Goal: Task Accomplishment & Management: Use online tool/utility

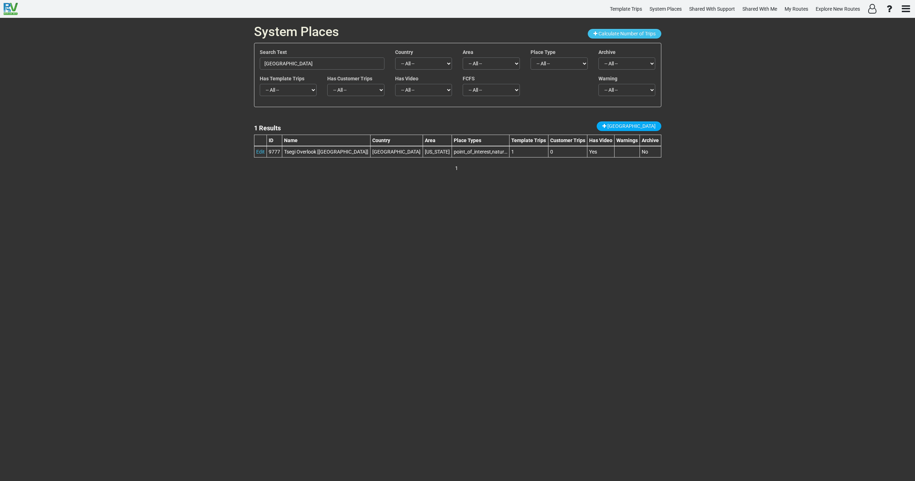
drag, startPoint x: 240, startPoint y: 41, endPoint x: 164, endPoint y: 33, distance: 76.2
click at [168, 31] on div "System Places Calculate Number of Trips Search Text Canyon de Chelly National M…" at bounding box center [457, 249] width 915 height 463
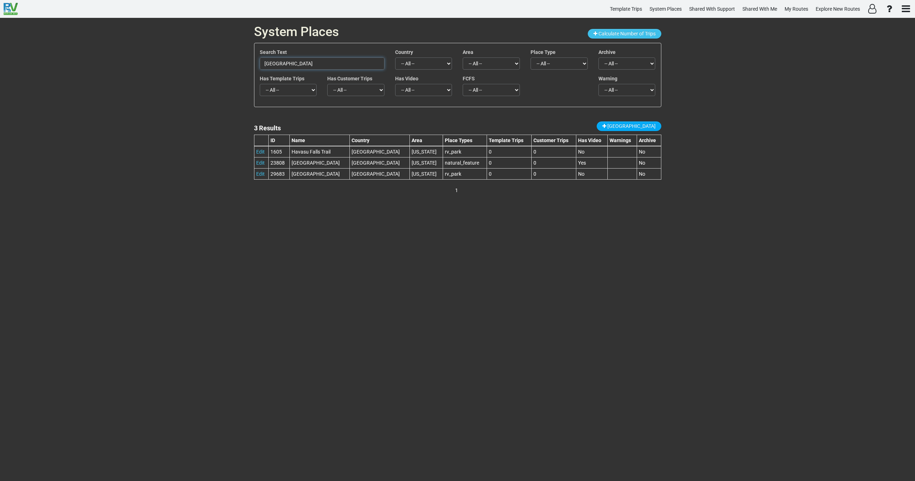
drag, startPoint x: 302, startPoint y: 61, endPoint x: 216, endPoint y: 66, distance: 86.6
click at [222, 63] on div "System Places Calculate Number of Trips Search Text Havasu Falls Country -- All…" at bounding box center [457, 249] width 915 height 463
paste input "15111"
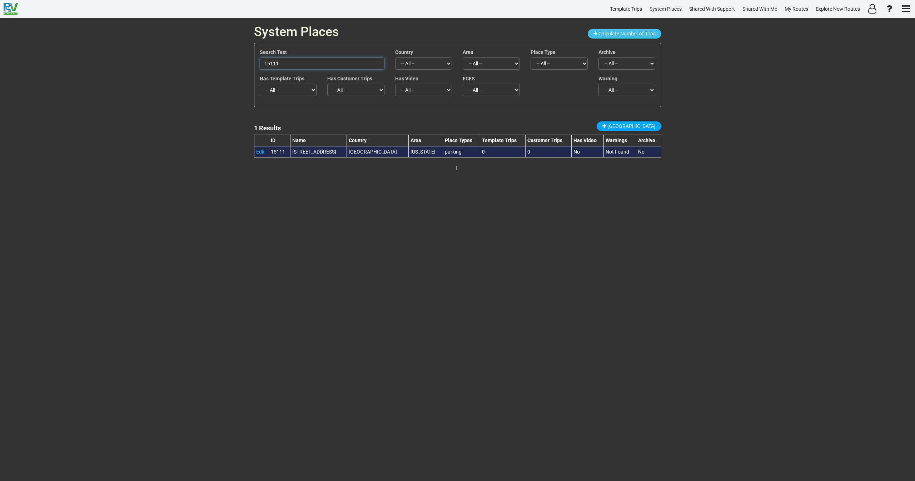
type input "15111"
click at [264, 151] on link "Edit" at bounding box center [260, 152] width 9 height 6
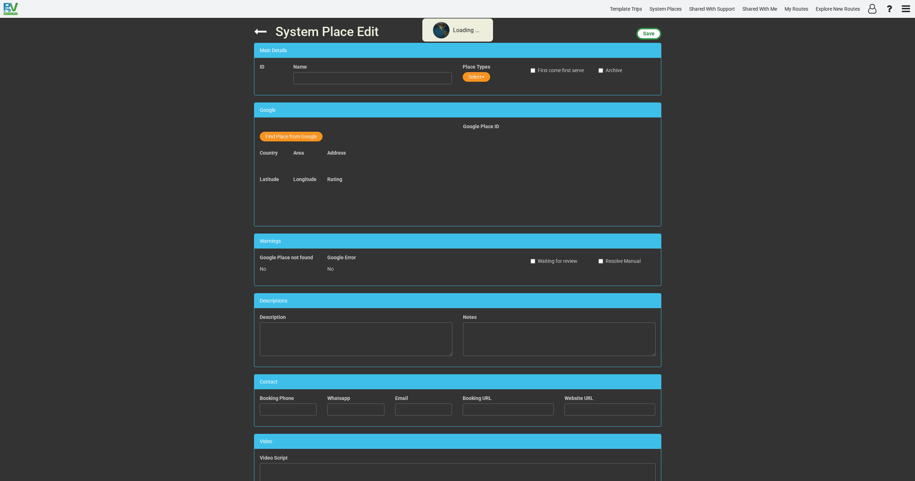
type input "710 Kent Ave NW Parking"
type textarea "Park your caravan here and walk to the market."
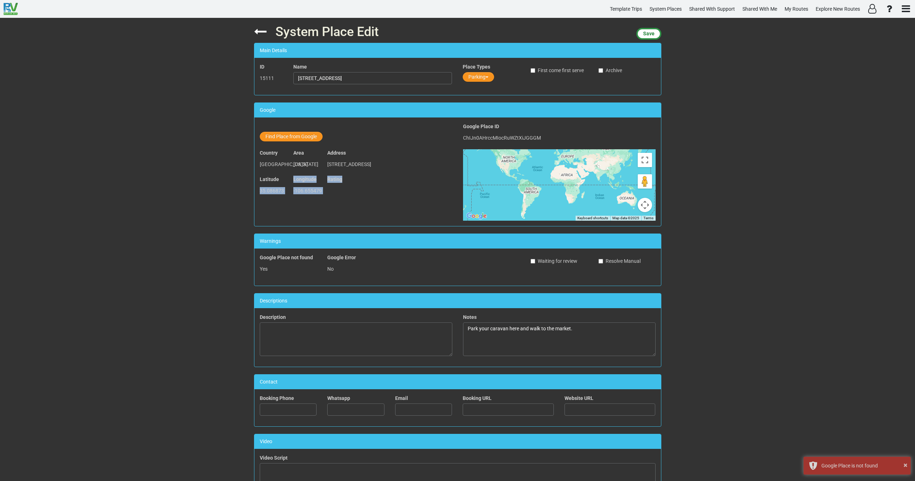
drag, startPoint x: 320, startPoint y: 197, endPoint x: 258, endPoint y: 196, distance: 62.5
click at [258, 196] on div "Latitude 35.086873 Longitude -106.655479 Rating" at bounding box center [355, 189] width 203 height 26
copy div "35.086873 Longitude -106.655479 Rating"
click at [300, 138] on button "Find Place from Google" at bounding box center [291, 137] width 63 height 10
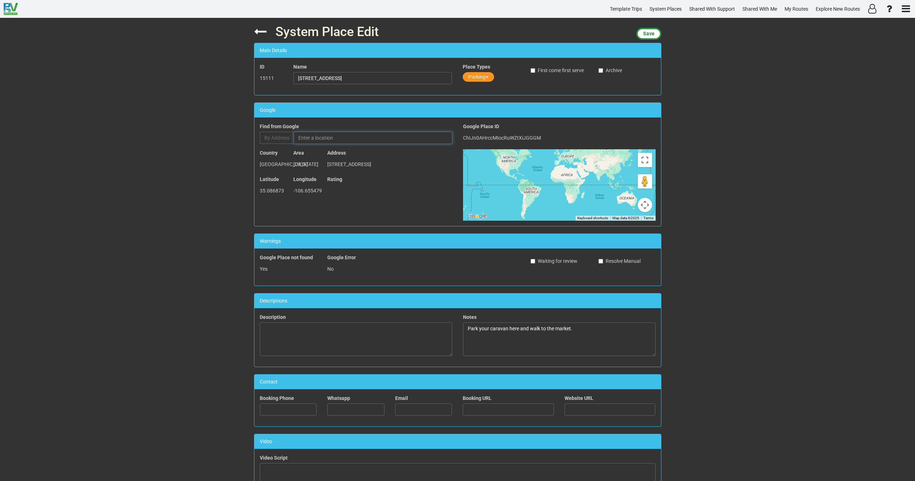
click at [323, 136] on input "text" at bounding box center [373, 138] width 159 height 12
paste input "Premium Parking - P4703"
drag, startPoint x: 367, startPoint y: 80, endPoint x: 274, endPoint y: 80, distance: 92.5
click at [274, 80] on div "ID 15111 Name 710 Kent Ave NW Parking Place Types Parking First come first serv…" at bounding box center [457, 76] width 407 height 26
click at [335, 138] on input "Premium Parking - P4703" at bounding box center [373, 138] width 159 height 12
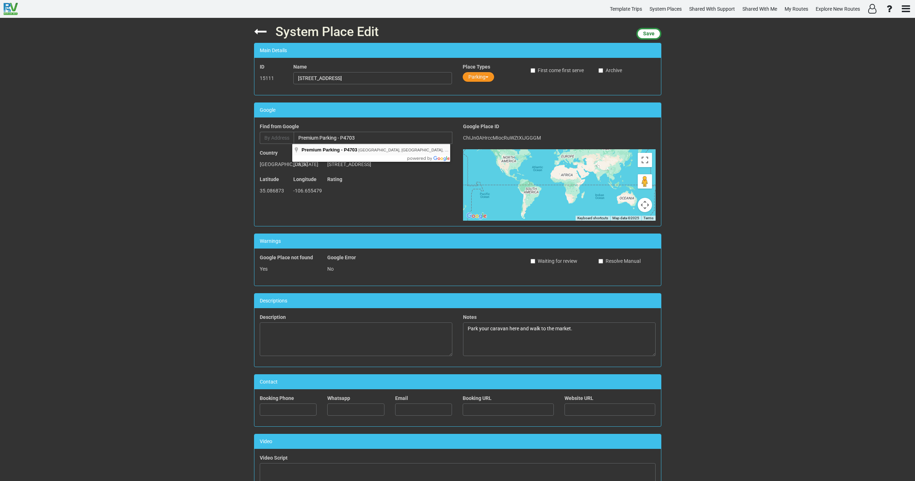
type input "Premium Parking - P4703, Kent Avenue Northwest, Albuquerque, NM, USA"
type input "Premium Parking - P4703"
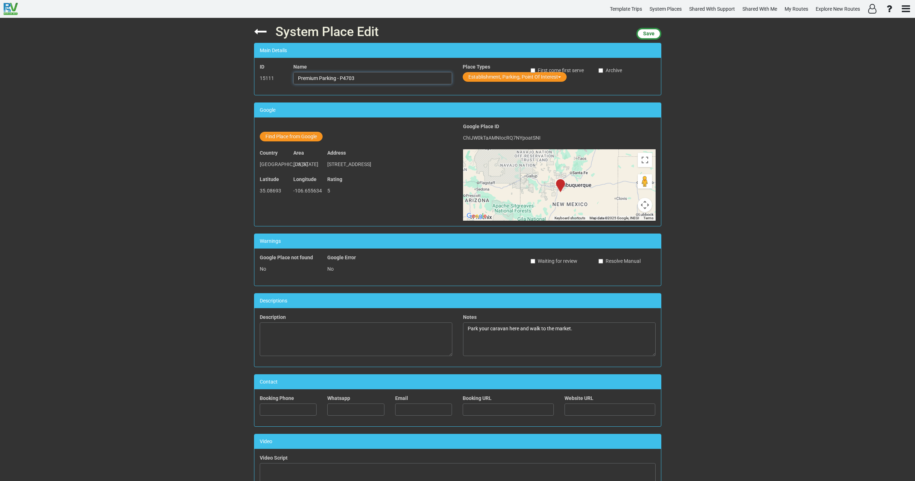
click at [373, 81] on input "Premium Parking - P4703" at bounding box center [372, 78] width 159 height 12
click at [494, 75] on button "Establishment, Parking, Point Of Interest" at bounding box center [515, 77] width 104 height 10
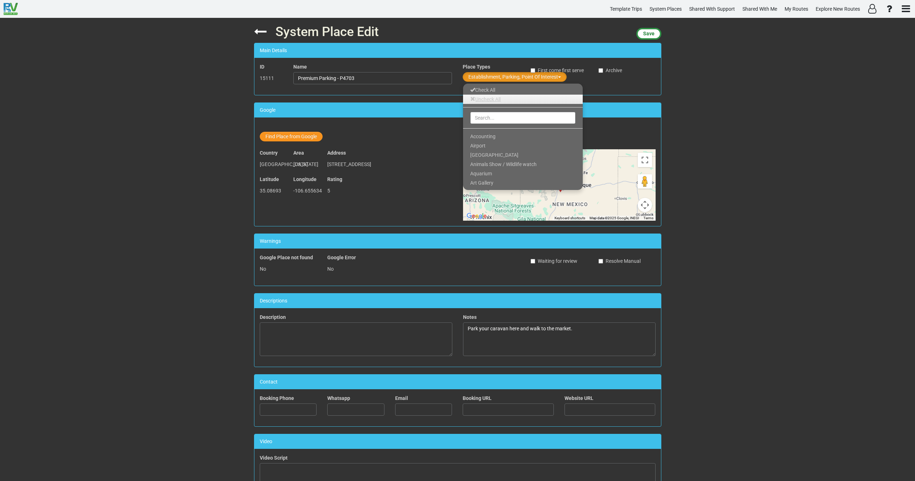
click at [484, 99] on link "Uncheck All" at bounding box center [523, 99] width 120 height 9
click at [487, 120] on input "text" at bounding box center [522, 118] width 105 height 12
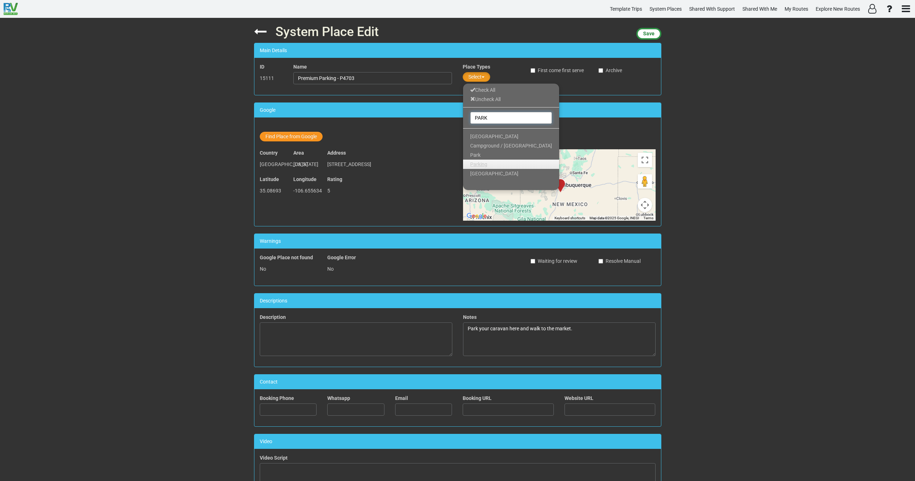
type input "PARK"
click at [483, 161] on span "Parking" at bounding box center [478, 164] width 17 height 6
click at [647, 35] on span "Save" at bounding box center [648, 34] width 11 height 6
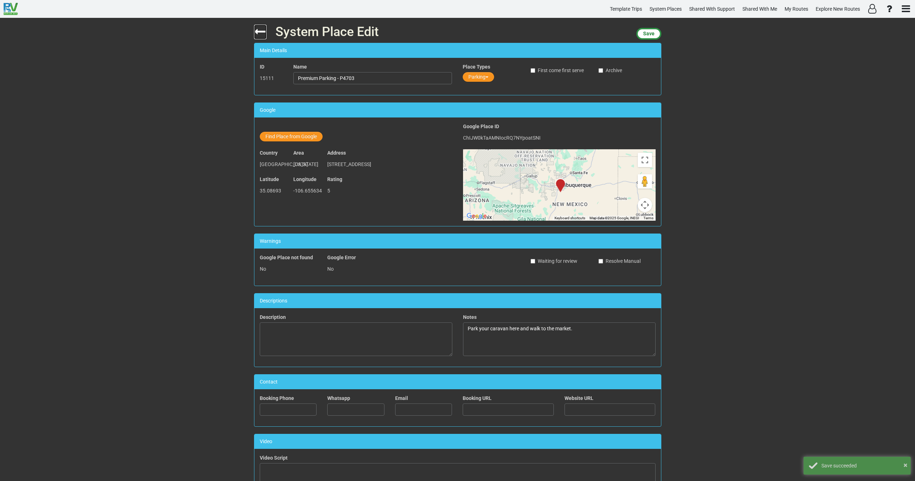
click at [254, 32] on icon at bounding box center [260, 31] width 13 height 13
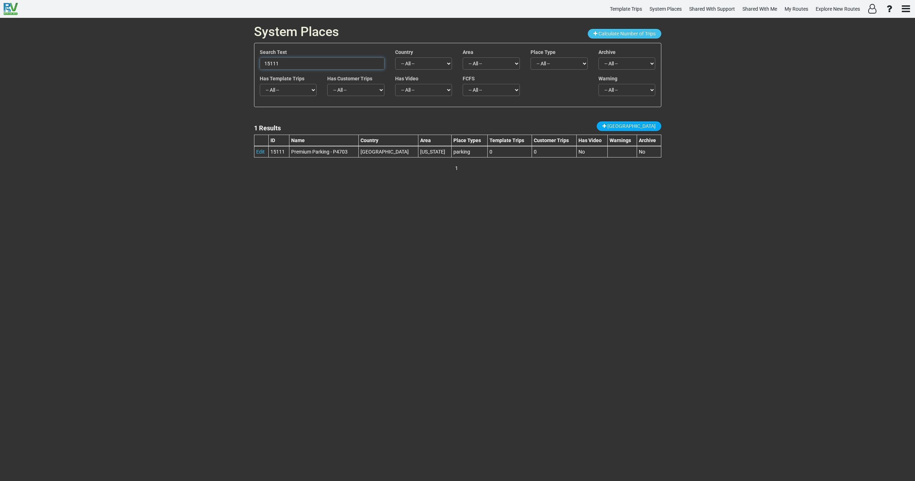
drag, startPoint x: 279, startPoint y: 66, endPoint x: 249, endPoint y: 69, distance: 30.6
click at [249, 69] on div "System Places Calculate Number of Trips Search Text 15111 Country -- All -- Afg…" at bounding box center [458, 249] width 418 height 463
paste input "21545"
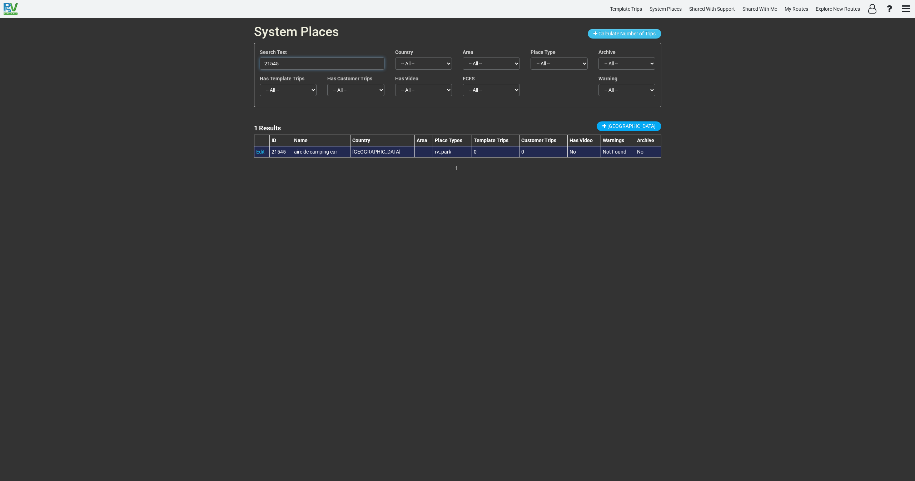
type input "21545"
click at [257, 152] on link "Edit" at bounding box center [260, 152] width 9 height 6
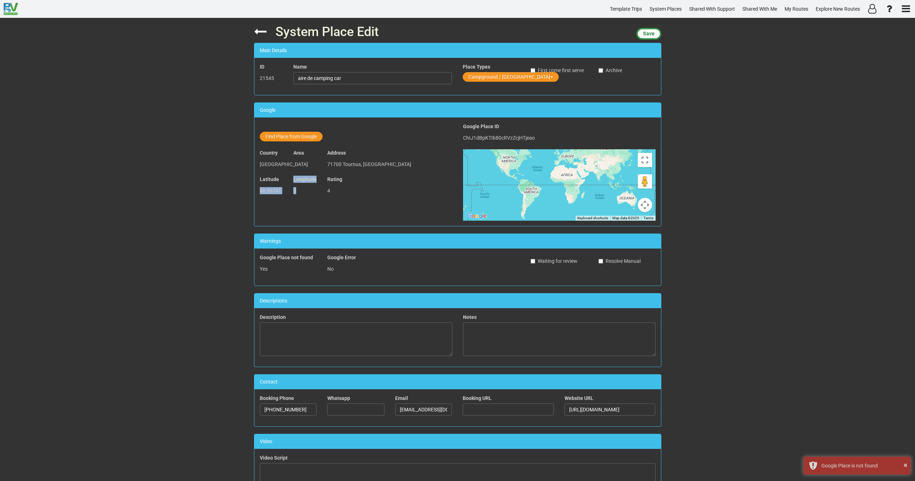
drag, startPoint x: 298, startPoint y: 193, endPoint x: 251, endPoint y: 192, distance: 47.2
click at [251, 192] on div "System Place Edit Save Main Details ID 21545 Name aire de camping car Place Typ…" at bounding box center [458, 249] width 418 height 463
copy div "46.56741 Longitude 5"
click at [275, 192] on span "46.56741" at bounding box center [270, 191] width 21 height 6
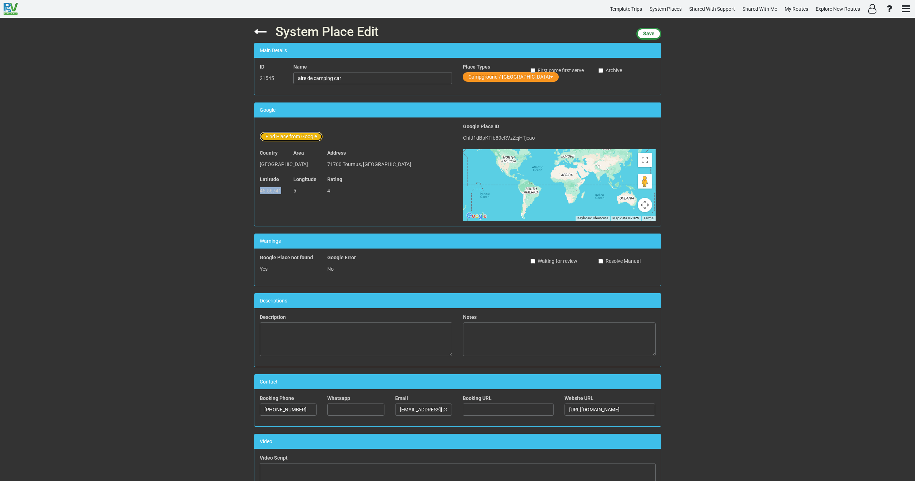
click at [288, 136] on button "Find Place from Google" at bounding box center [291, 137] width 63 height 10
click at [305, 139] on input "text" at bounding box center [373, 138] width 159 height 12
paste input "Camping et Guinguette Les Bords de Seille"
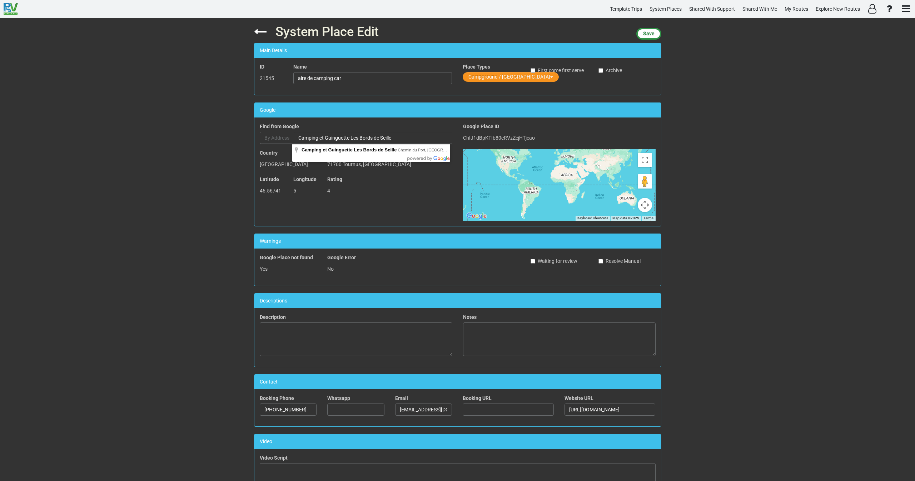
type input "Camping et Guinguette Les Bords de Seille, Chemin du Port, Cuisery, France"
type input "Camping et Guinguette Les Bords de Seille"
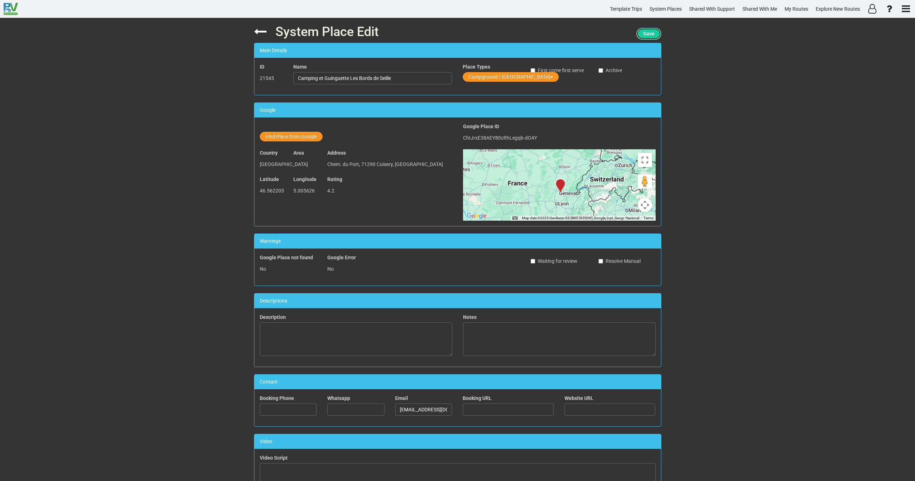
click at [648, 33] on span "Save" at bounding box center [648, 34] width 11 height 6
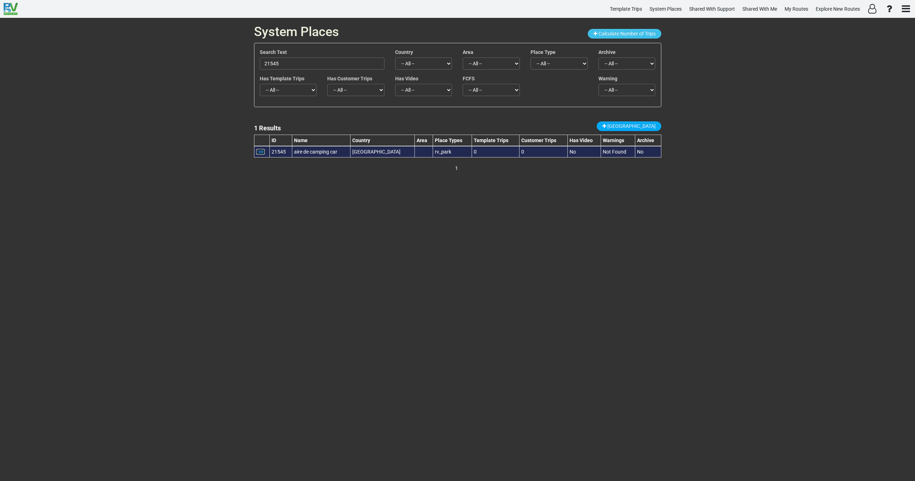
click at [263, 149] on link "Edit" at bounding box center [260, 152] width 9 height 6
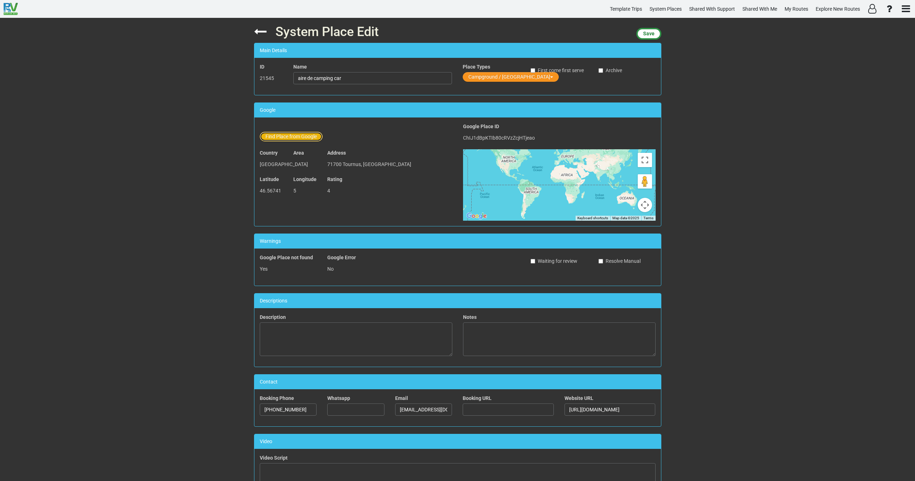
click at [289, 133] on button "Find Place from Google" at bounding box center [291, 137] width 63 height 10
click at [326, 140] on input "text" at bounding box center [373, 138] width 159 height 12
paste input "Camping Municipal De Brienne"
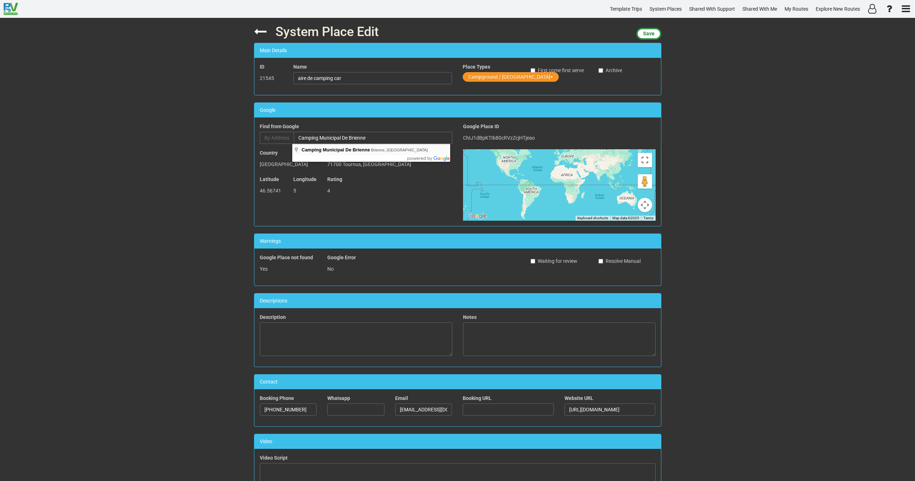
type input "Camping Municipal De Brienne, Brienne, France"
type input "Camping Municipal De Brienne"
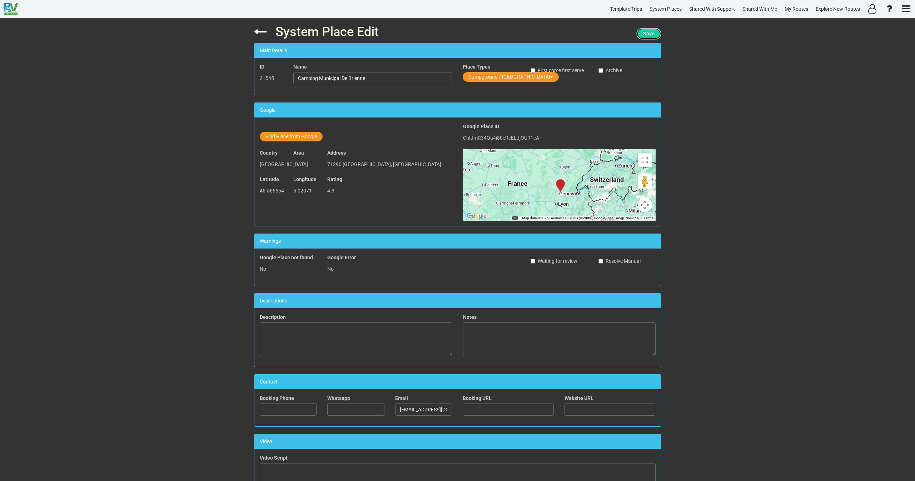
click at [653, 33] on button "Save" at bounding box center [648, 34] width 25 height 12
drag, startPoint x: 370, startPoint y: 78, endPoint x: 295, endPoint y: 76, distance: 75.7
click at [295, 76] on input "Camping Municipal De Brienne" at bounding box center [372, 78] width 159 height 12
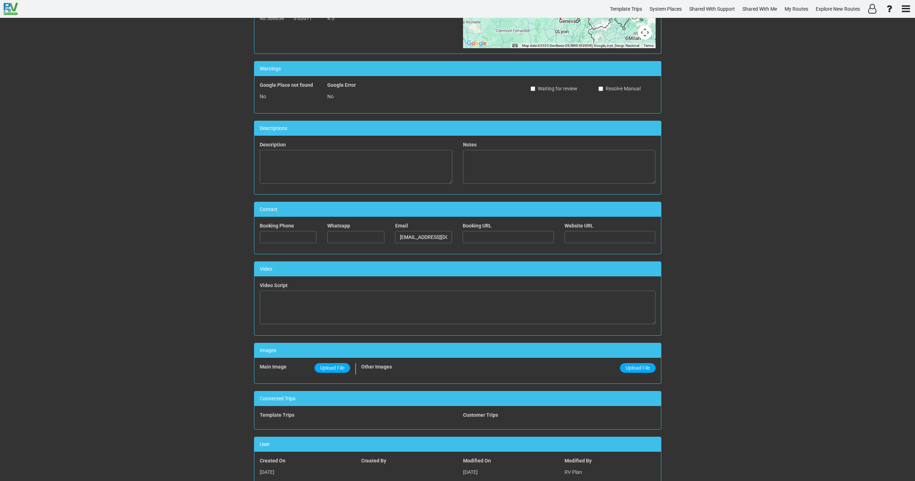
scroll to position [88, 0]
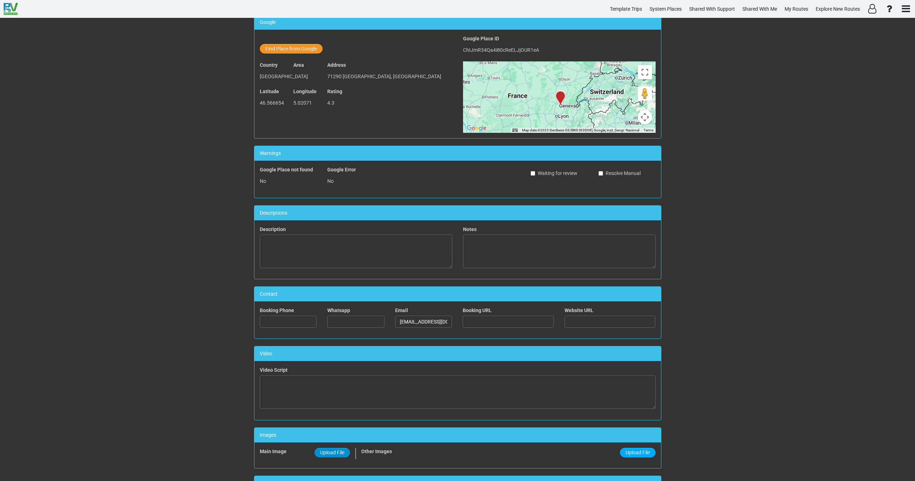
click at [334, 451] on span "Upload File" at bounding box center [332, 453] width 24 height 6
click at [0, 0] on input "Upload File" at bounding box center [0, 0] width 0 height 0
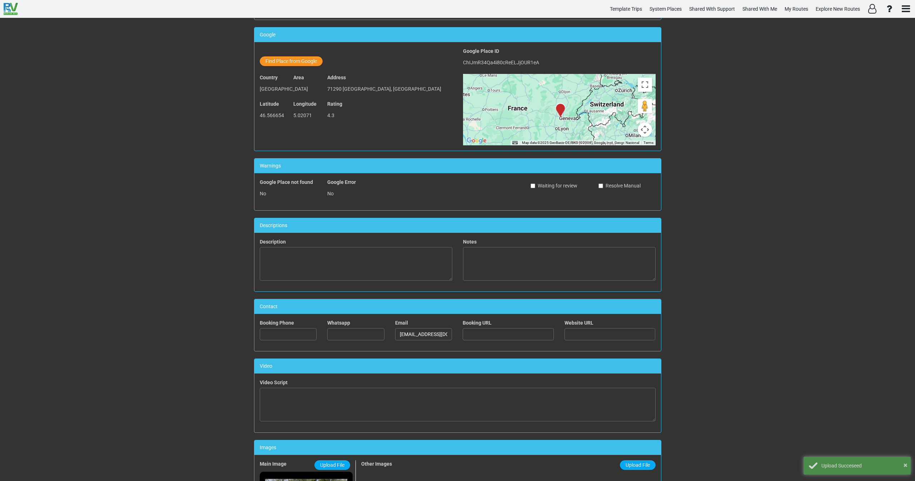
scroll to position [0, 0]
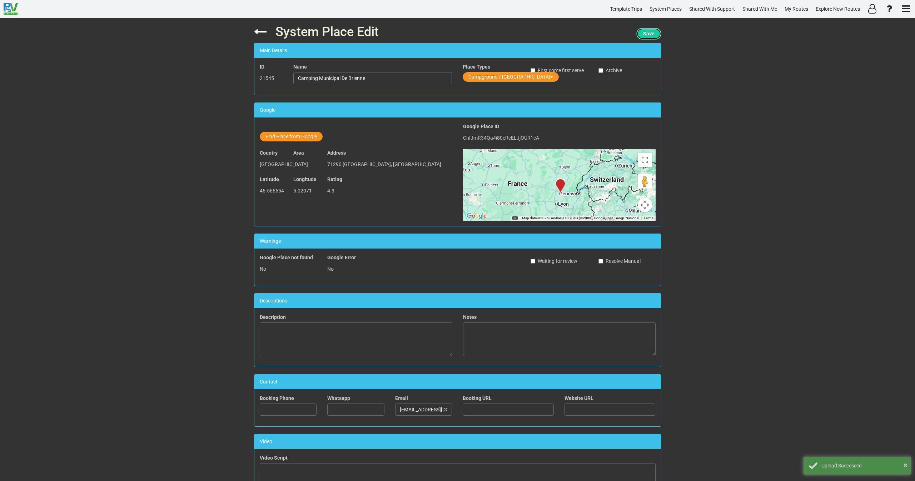
click at [643, 34] on span "Save" at bounding box center [648, 34] width 11 height 6
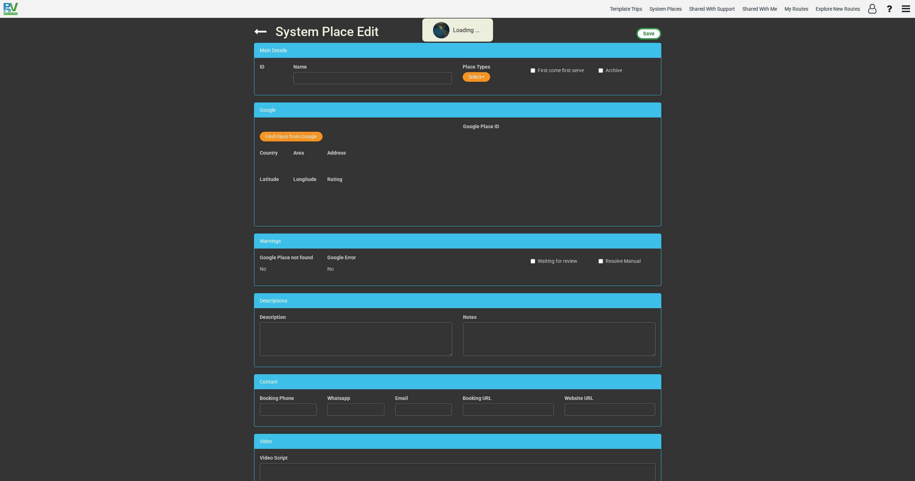
type input "Area Comunale Bosco Didattico"
type input "3917246021"
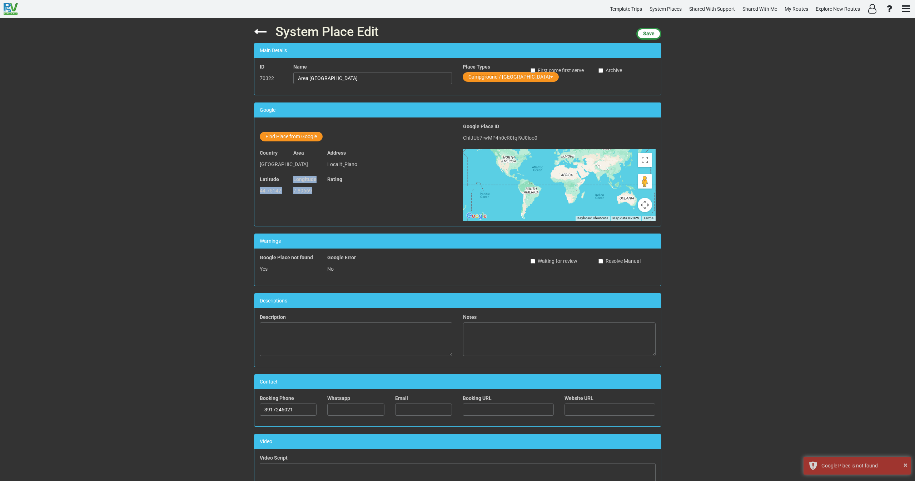
drag, startPoint x: 315, startPoint y: 192, endPoint x: 255, endPoint y: 189, distance: 59.4
click at [255, 189] on div "Latitude 44.75142 Longitude 7.89669 Rating" at bounding box center [355, 189] width 203 height 26
copy div "44.75142 Longitude 7.89669"
click at [285, 139] on button "Find Place from Google" at bounding box center [291, 137] width 63 height 10
click at [315, 135] on input "text" at bounding box center [373, 138] width 159 height 12
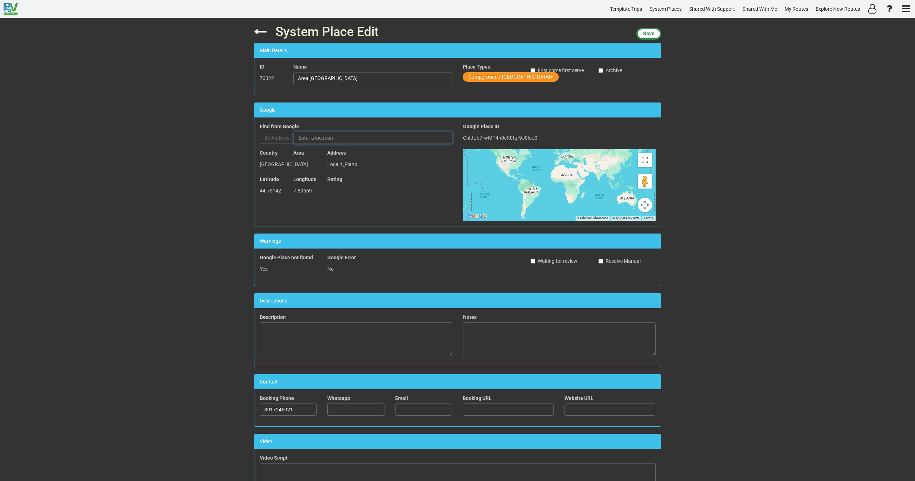
paste input "QV2W+HM8 Sommariva Perno, Province of Cuneo, Italy"
type input "QV2W+HM8 Sommariva Perno, Province of Cuneo, Italy"
drag, startPoint x: 396, startPoint y: 79, endPoint x: 265, endPoint y: 69, distance: 131.5
click at [265, 69] on div "ID 70322 Name Area Comunale Bosco Didattico Place Types Campground / Rv Park Fi…" at bounding box center [457, 76] width 407 height 26
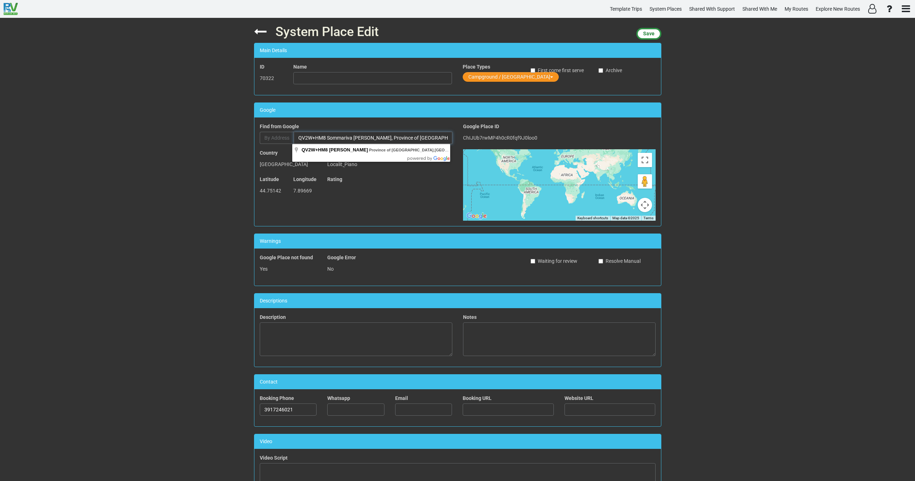
click at [335, 133] on input "QV2W+HM8 Sommariva Perno, Province of Cuneo, Italy" at bounding box center [373, 138] width 159 height 12
type input "QV2W+HM8 Perno, Province of Cuneo, Italy"
type input "QV2W+HM8"
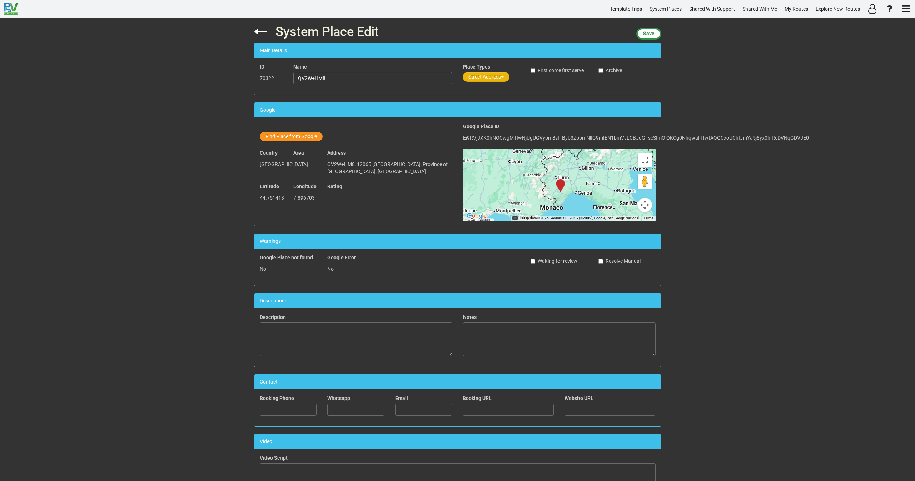
click at [478, 75] on button "Street Address" at bounding box center [486, 77] width 47 height 10
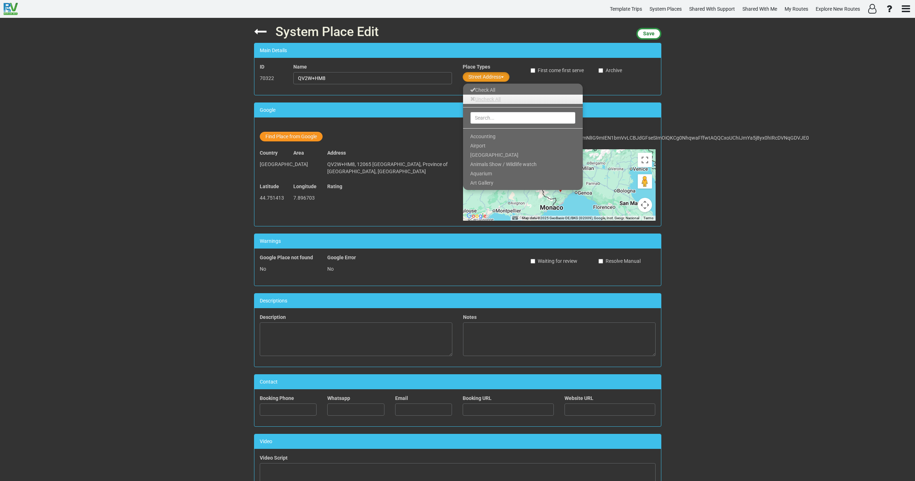
click at [478, 101] on link "Uncheck All" at bounding box center [523, 99] width 120 height 9
click at [478, 117] on input "text" at bounding box center [522, 118] width 105 height 12
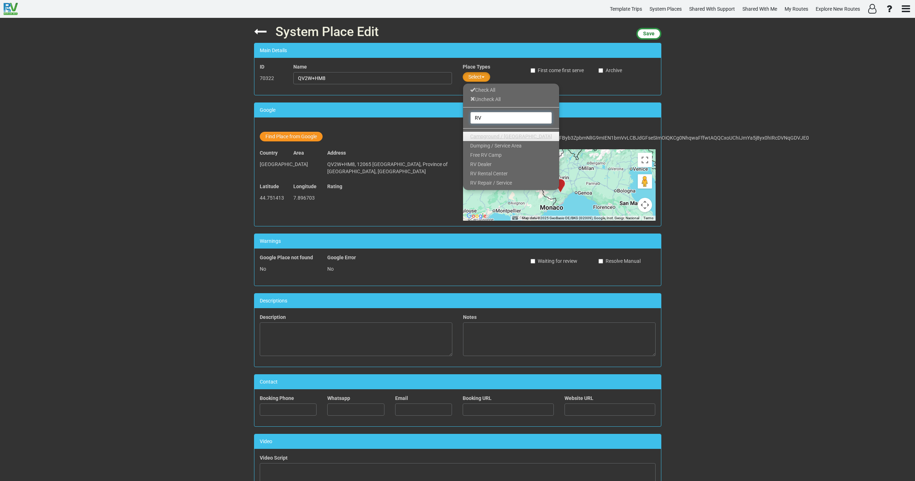
type input "RV"
click at [497, 135] on span "Campground / [GEOGRAPHIC_DATA]" at bounding box center [511, 137] width 82 height 6
drag, startPoint x: 344, startPoint y: 83, endPoint x: 270, endPoint y: 86, distance: 74.4
click at [270, 86] on div "ID 70322 Name QV2W+HM8 Place Types Campground / Rv Park Check All Uncheck All R…" at bounding box center [457, 76] width 407 height 26
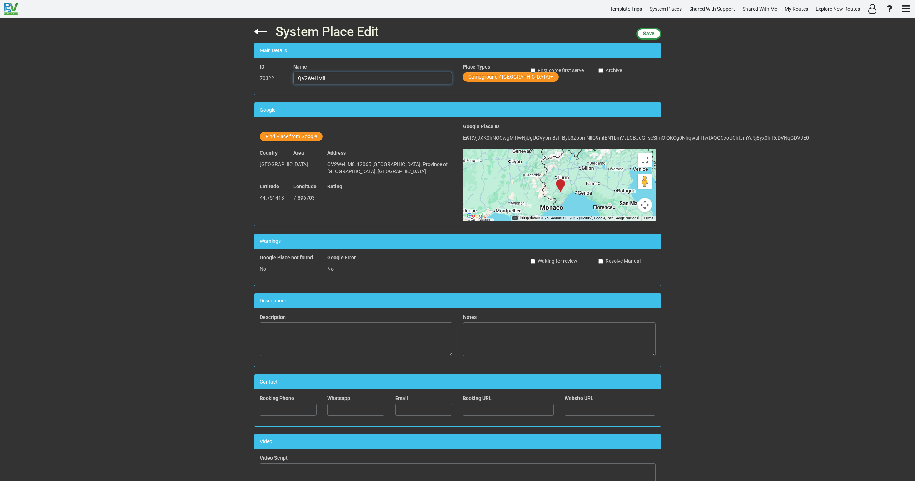
paste input "Area Comunale Bosco Didattico"
type input "Area Comunale Bosco Didattico"
drag, startPoint x: 645, startPoint y: 36, endPoint x: 640, endPoint y: 39, distance: 6.1
click at [645, 35] on span "Save" at bounding box center [648, 34] width 11 height 6
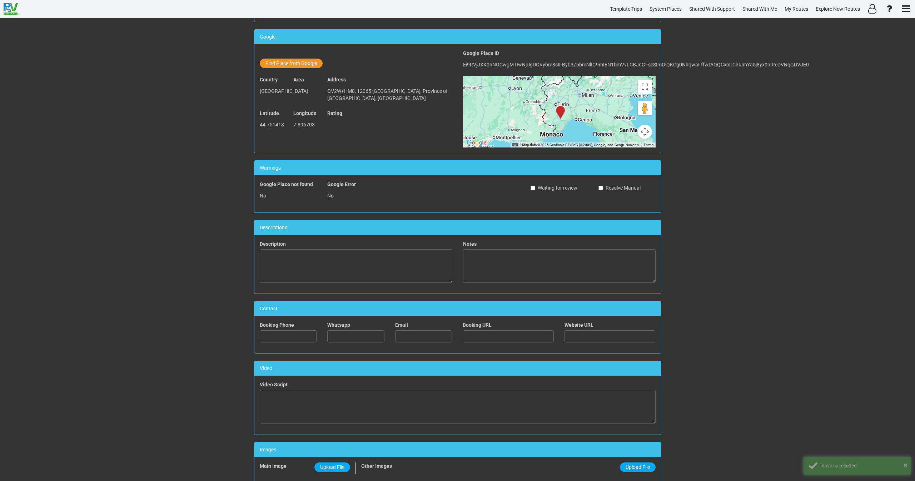
scroll to position [195, 0]
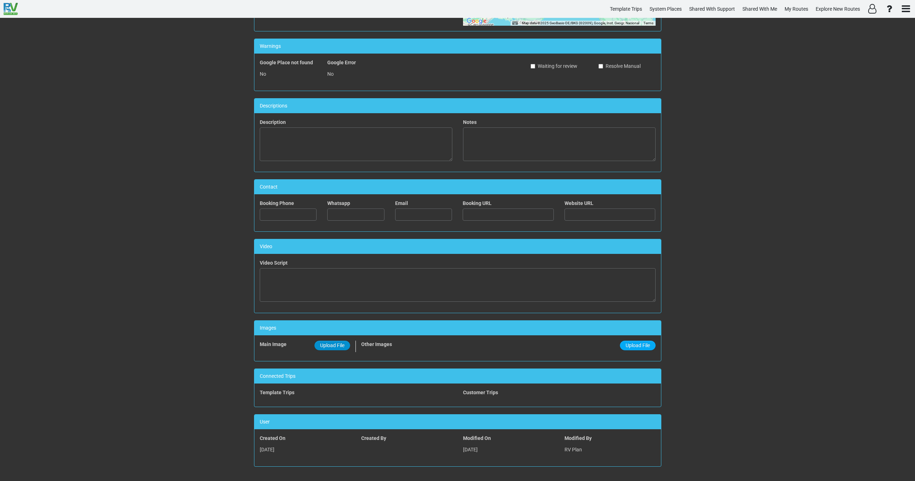
click at [333, 345] on span "Upload File" at bounding box center [332, 346] width 24 height 6
click at [0, 0] on input "Upload File" at bounding box center [0, 0] width 0 height 0
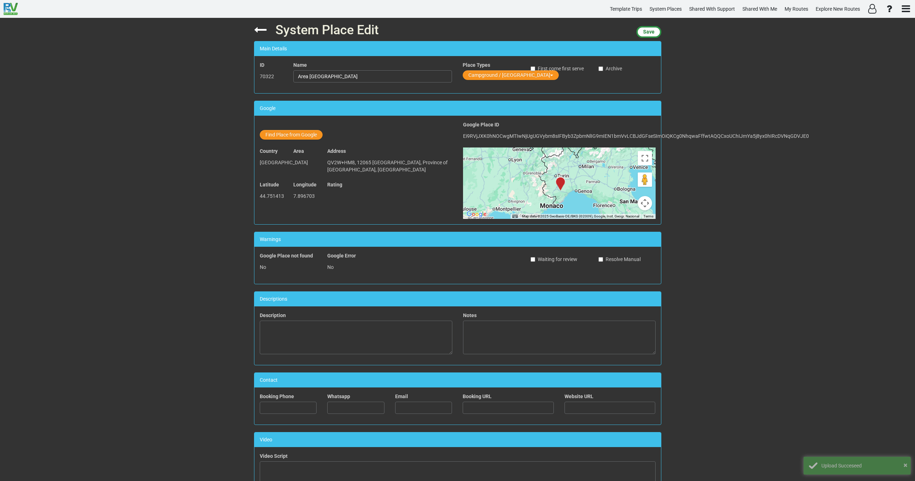
scroll to position [0, 0]
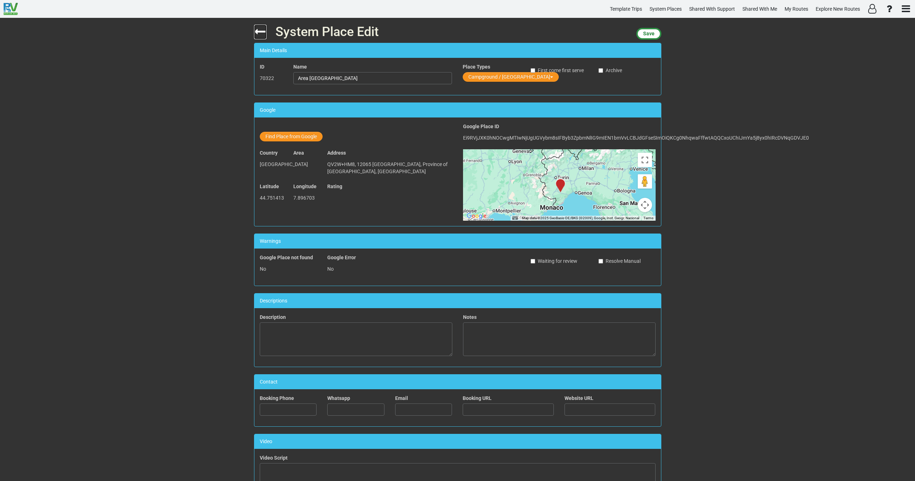
click at [257, 33] on icon at bounding box center [260, 31] width 13 height 13
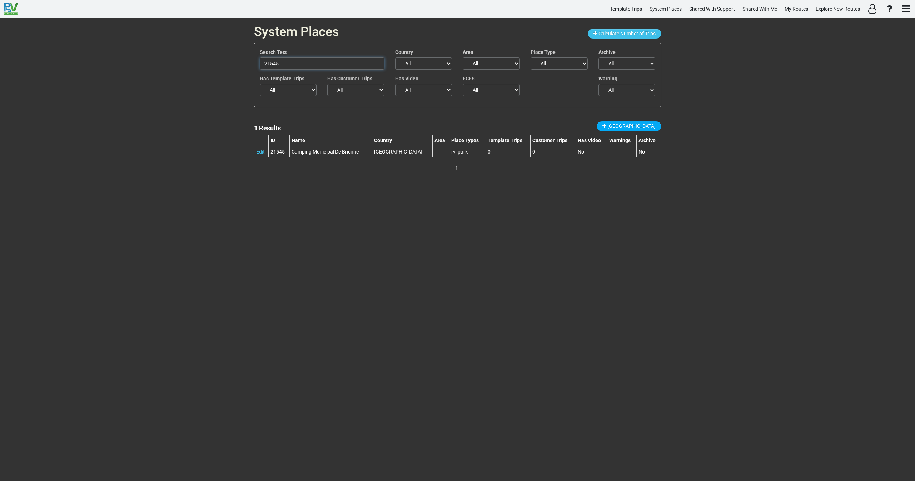
drag, startPoint x: 265, startPoint y: 64, endPoint x: 216, endPoint y: 67, distance: 48.4
click at [217, 68] on div "System Places Calculate Number of Trips Search Text 21545 Country -- All -- Afg…" at bounding box center [457, 249] width 915 height 463
paste input "60433"
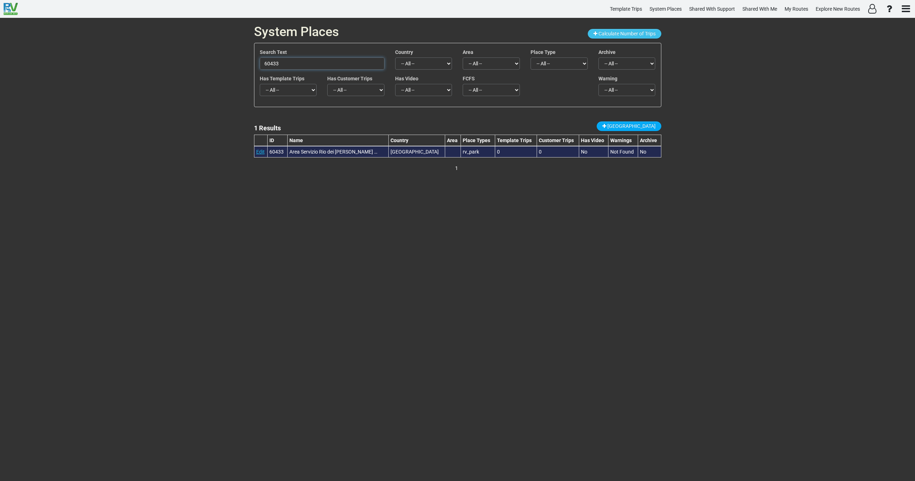
type input "60433"
click at [260, 150] on link "Edit" at bounding box center [260, 152] width 9 height 6
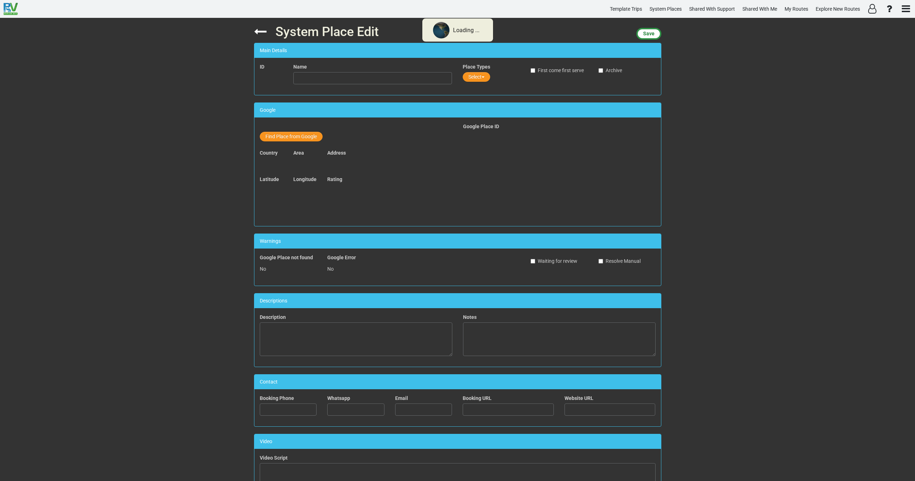
type input "Area Servizio Rio dei Cocchi Ovest"
type input "390892525"
type input "http://www.autostrade.it"
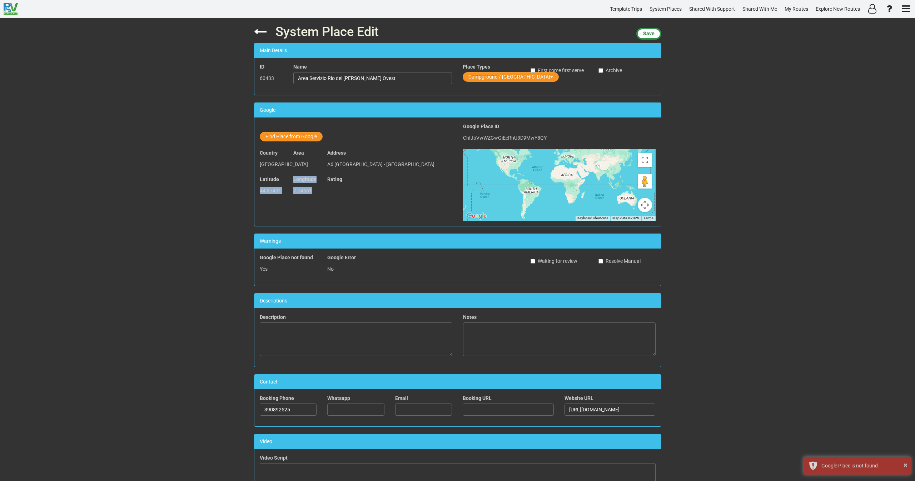
drag, startPoint x: 312, startPoint y: 192, endPoint x: 258, endPoint y: 191, distance: 53.6
click at [258, 191] on div "Latitude 44.87491 Longitude 7.74661 Rating" at bounding box center [355, 189] width 203 height 26
copy div "44.87491 Longitude 7.74661"
click at [285, 135] on button "Find Place from Google" at bounding box center [291, 137] width 63 height 10
click at [324, 138] on input "text" at bounding box center [373, 138] width 159 height 12
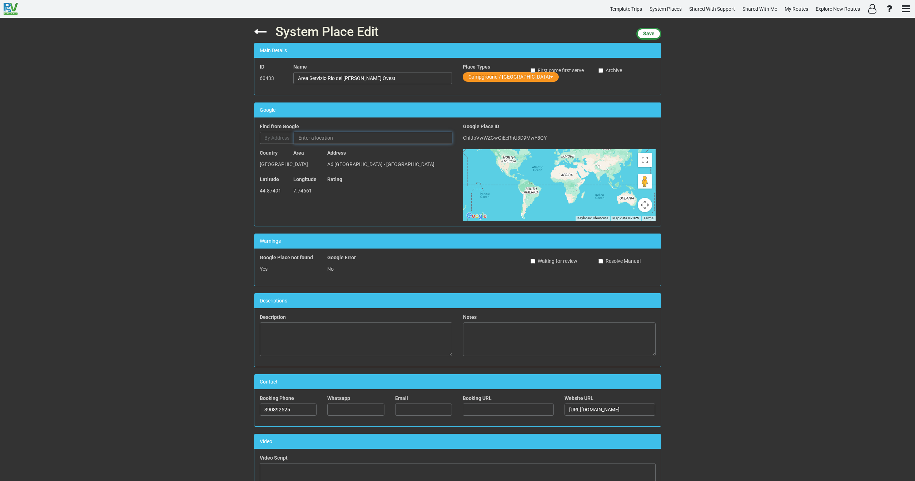
paste input "Стоянка за камиони"
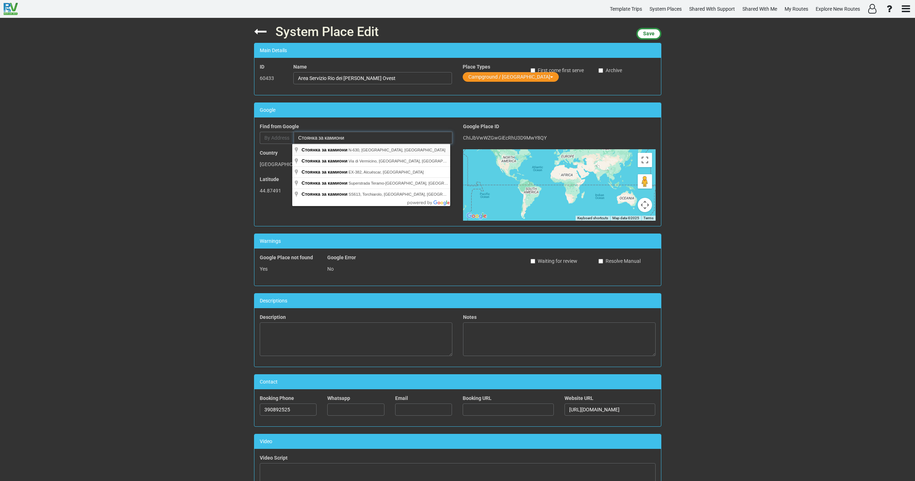
paste input "A6 Torino - Savona, 10022 Carmagnola TO, Italy"
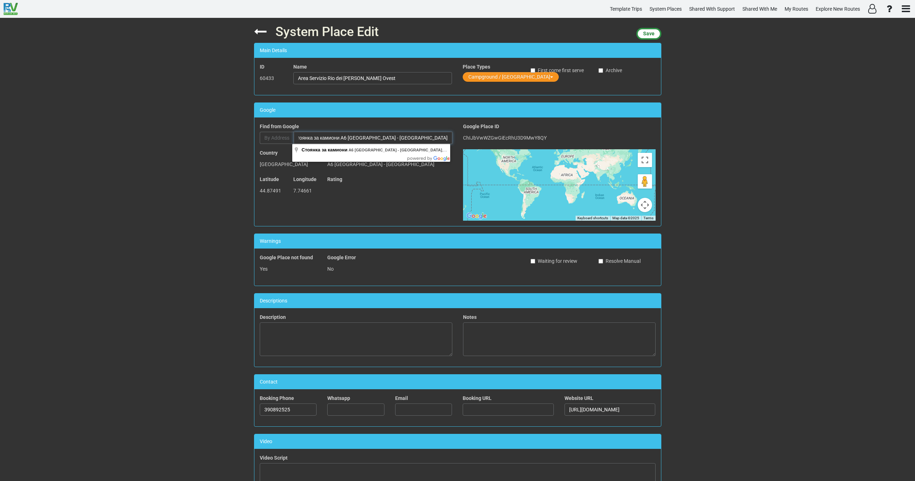
type input "Стоянка за камиони A6 Torino - Savona, 10022 Carmagnola TO, Italy"
drag, startPoint x: 377, startPoint y: 76, endPoint x: 274, endPoint y: 80, distance: 102.6
click at [274, 80] on div "ID 60433 Name Area Servizio Rio dei Cocchi Ovest Place Types Campground / Rv Pa…" at bounding box center [457, 76] width 407 height 26
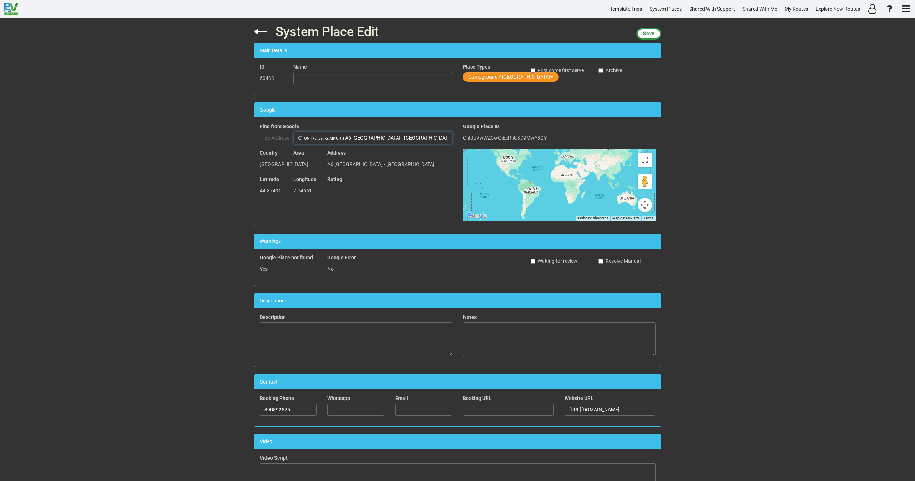
click at [323, 139] on input "Стоянка за камиони A6 Torino - Savona, 10022 Carmagnola TO, Italy" at bounding box center [373, 138] width 159 height 12
type input "Стоянка за камиони, A6 Torino - Savona, 10022 Carmagnola, TO, Italy"
type input "Стоянка за камиони"
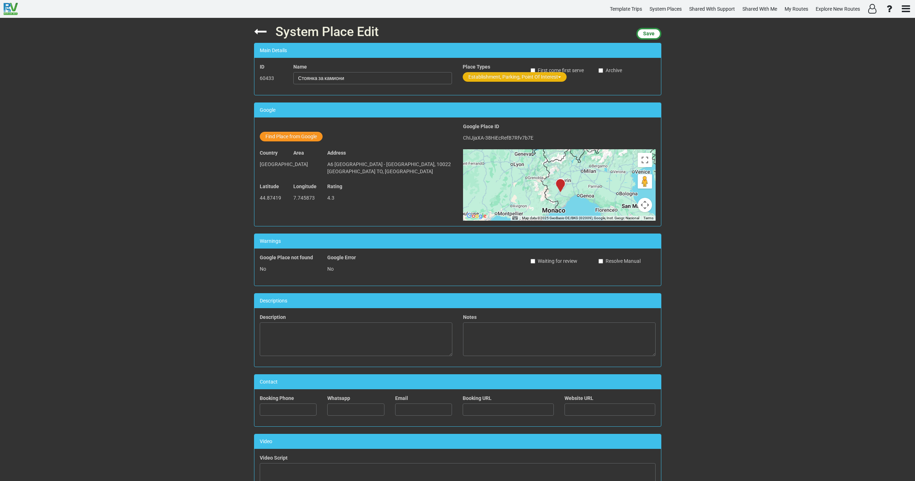
click at [485, 76] on button "Establishment, Parking, Point Of Interest" at bounding box center [515, 77] width 104 height 10
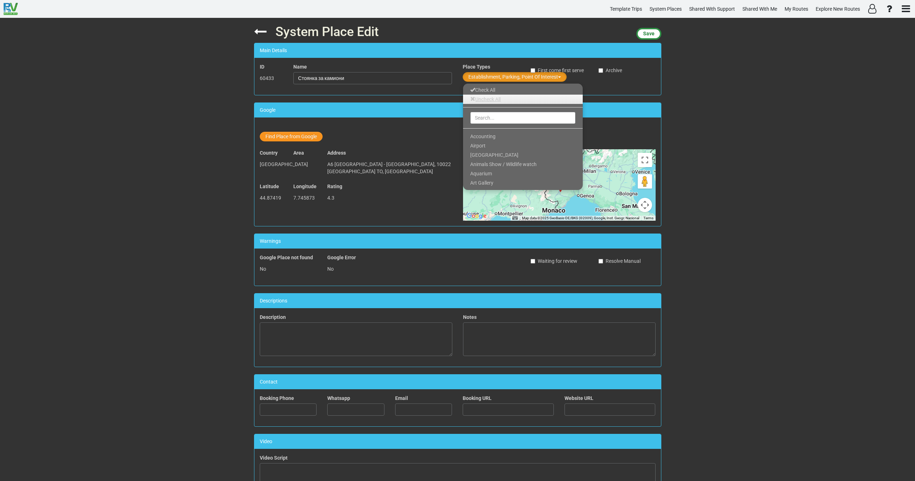
click at [488, 99] on link "Uncheck All" at bounding box center [523, 99] width 120 height 9
click at [487, 116] on input "text" at bounding box center [522, 118] width 105 height 12
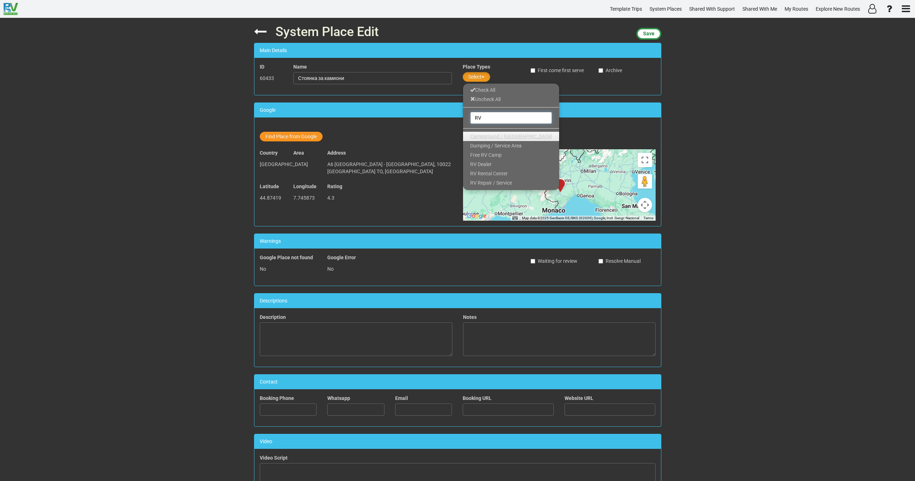
type input "RV"
click at [490, 134] on span "Campground / [GEOGRAPHIC_DATA]" at bounding box center [511, 137] width 82 height 6
click at [646, 32] on span "Save" at bounding box center [648, 34] width 11 height 6
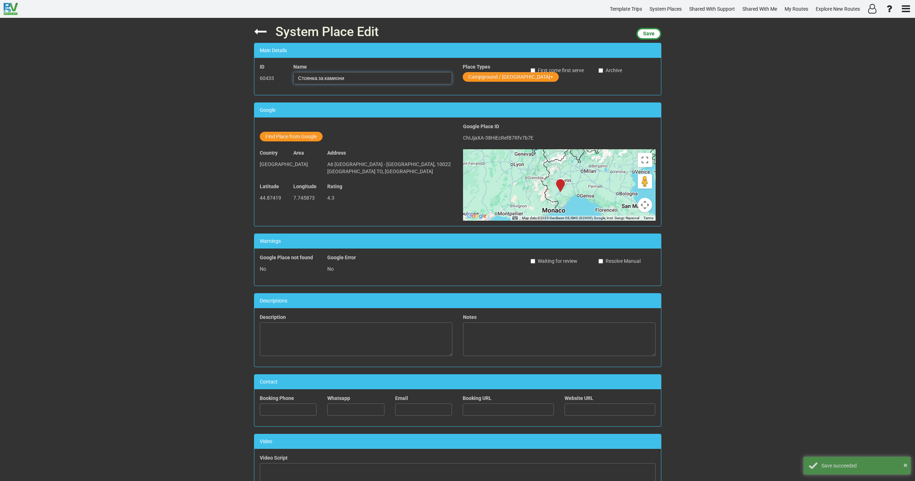
drag, startPoint x: 344, startPoint y: 75, endPoint x: 267, endPoint y: 84, distance: 77.4
click at [268, 81] on div "ID 60433 Name Стоянка за камиони Place Types Campground / Rv Park First come fi…" at bounding box center [457, 76] width 407 height 26
paste input "Area Servizio Rio dei Cocchi Ovest"
type input "Area Servizio Rio dei Cocchi Ovest"
click at [647, 33] on span "Save" at bounding box center [648, 34] width 11 height 6
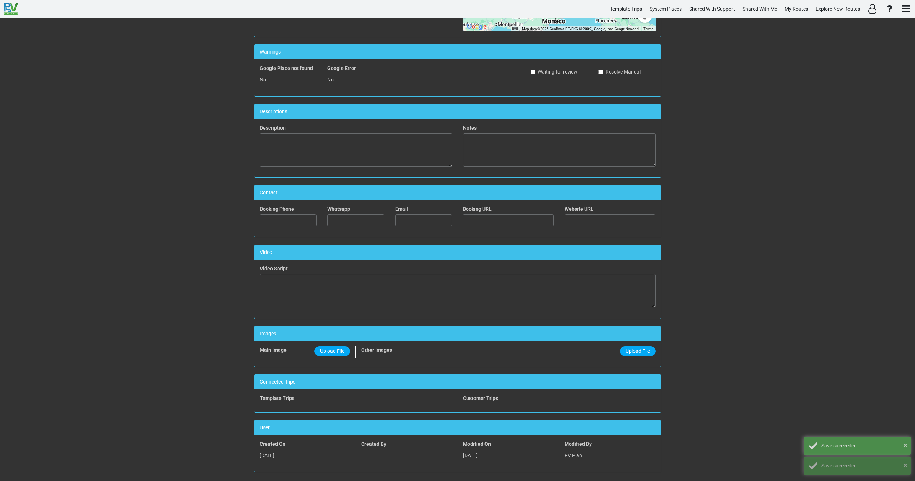
scroll to position [195, 0]
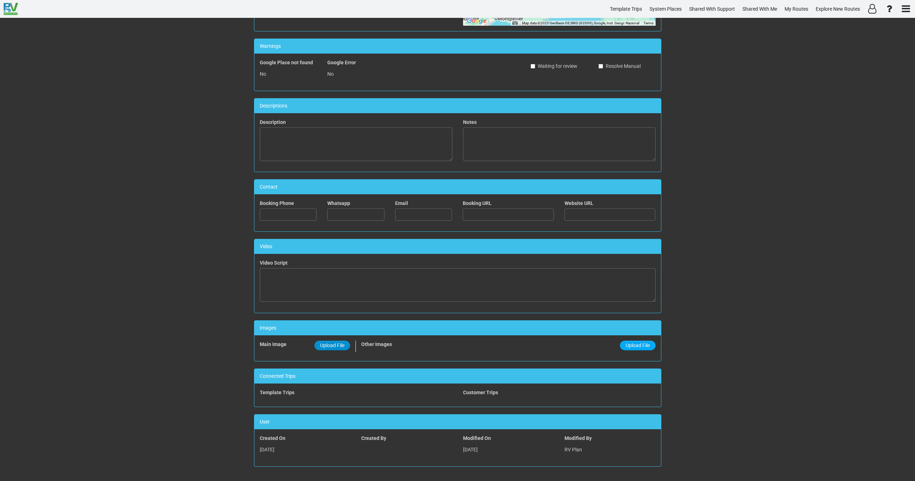
click at [323, 344] on span "Upload File" at bounding box center [332, 346] width 24 height 6
click at [0, 0] on input "Upload File" at bounding box center [0, 0] width 0 height 0
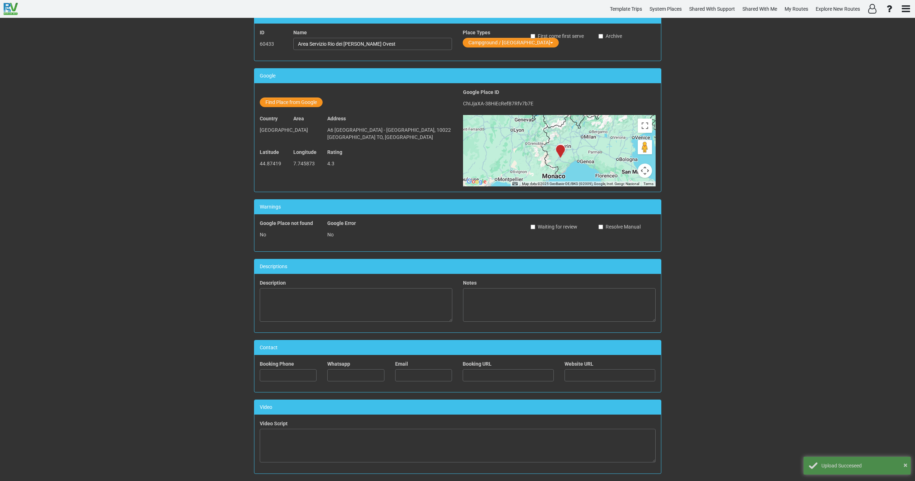
scroll to position [0, 0]
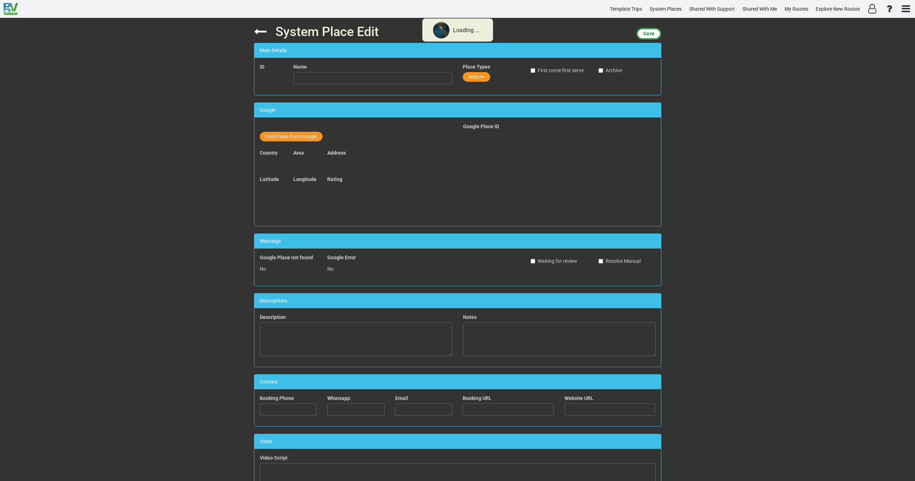
type input "Area Sosta Casa Cesana"
type input "39012289443"
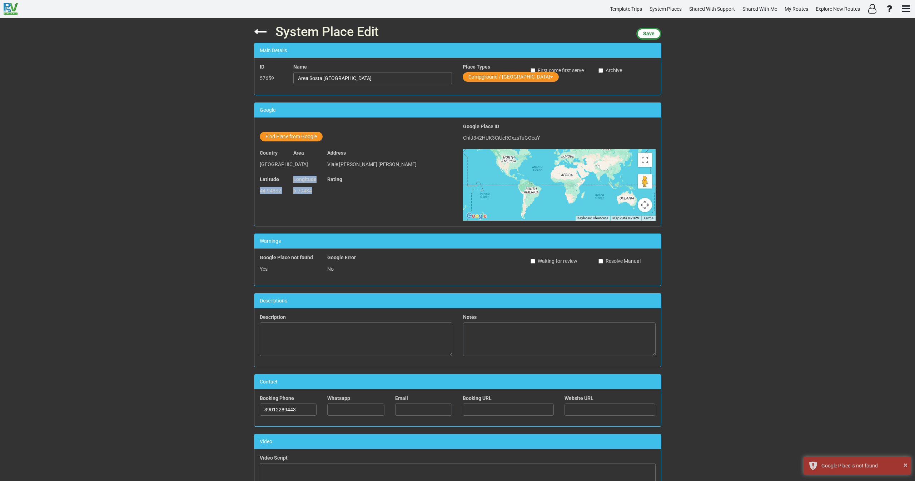
drag, startPoint x: 311, startPoint y: 191, endPoint x: 255, endPoint y: 191, distance: 56.1
click at [255, 191] on div "Latitude 44.94832 Longitude 6.79484 Rating" at bounding box center [355, 189] width 203 height 26
copy div "44.94832 Longitude 6.79484"
click at [289, 139] on button "Find Place from Google" at bounding box center [291, 137] width 63 height 10
click at [327, 139] on input "text" at bounding box center [373, 138] width 159 height 12
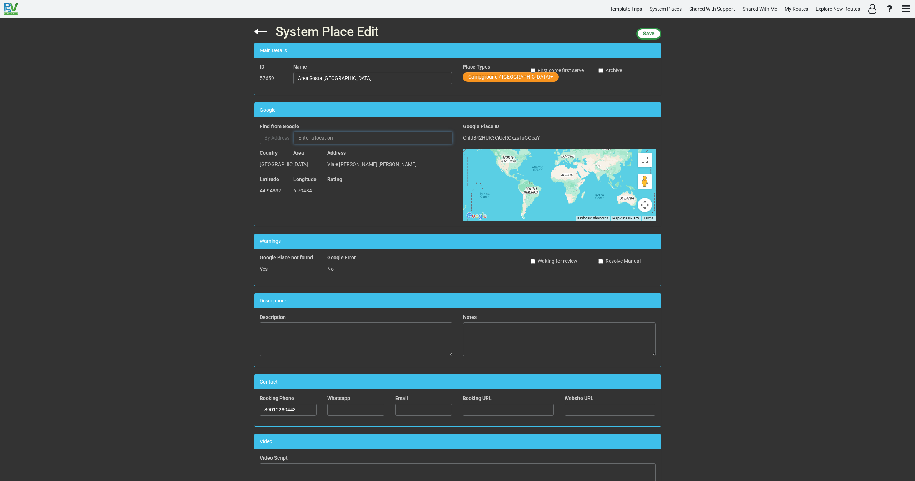
paste input "WQXV+8WG Cesana Torinese, Metropolitan City of Turin, Italy"
type input "WQXV+8WG Cesana Torinese, Metropolitan City of Turin, Italy"
drag, startPoint x: 349, startPoint y: 76, endPoint x: 255, endPoint y: 76, distance: 94.0
click at [255, 76] on div "ID 57659 Name Area Sosta Casa Cesana Place Types Campground / Rv Park First com…" at bounding box center [457, 76] width 407 height 26
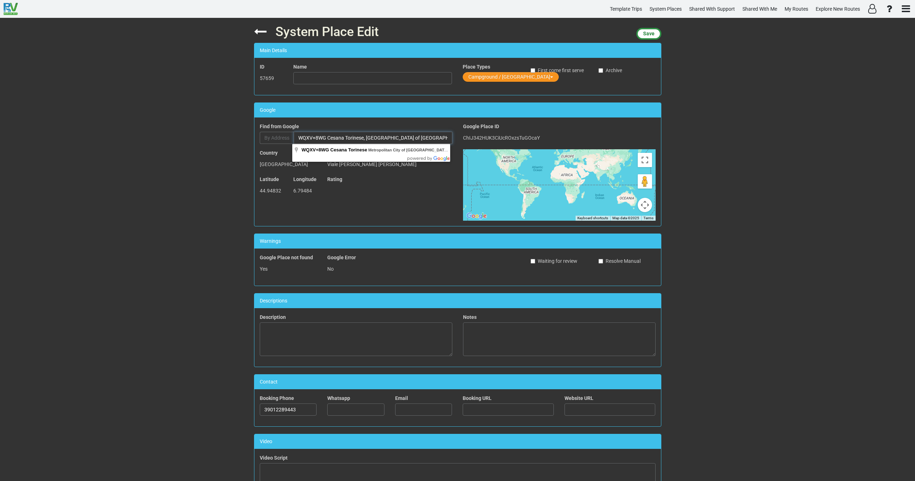
click at [331, 135] on input "WQXV+8WG Cesana Torinese, Metropolitan City of Turin, Italy" at bounding box center [373, 138] width 159 height 12
type input "WQXV+8WG"
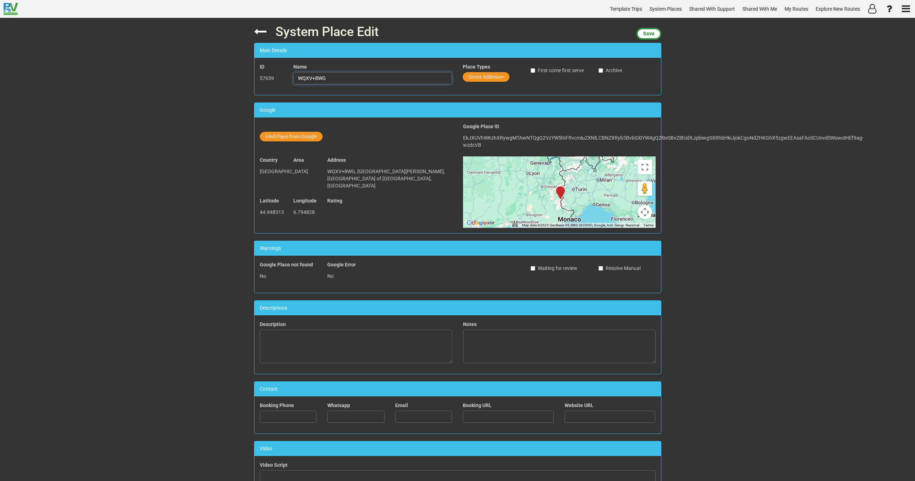
drag, startPoint x: 324, startPoint y: 76, endPoint x: 276, endPoint y: 80, distance: 48.0
click at [278, 79] on div "ID 57659 Name WQXV+8WG Place Types Street Address First come first serve Archive" at bounding box center [457, 76] width 407 height 26
paste input "Area Sosta Casa Cesana"
type input "Area Sosta Casa Cesana"
click at [487, 71] on div "Place Types Street Address" at bounding box center [491, 73] width 57 height 20
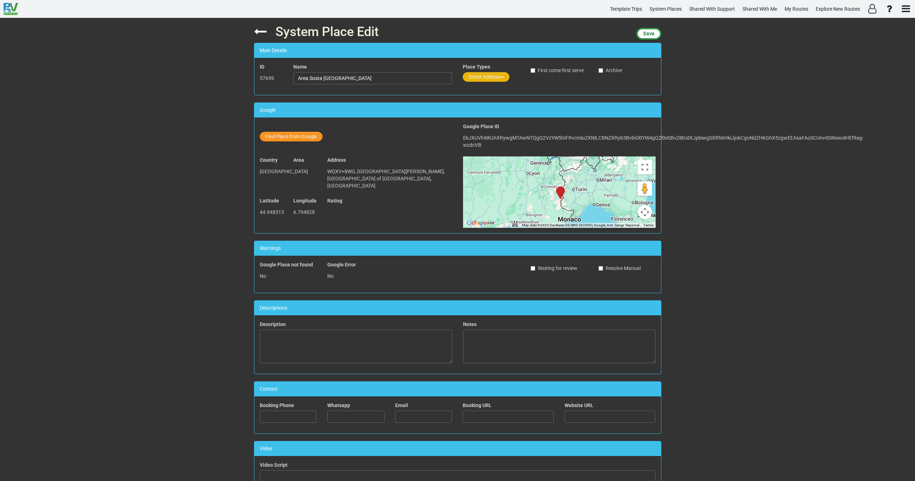
click at [483, 79] on button "Street Address" at bounding box center [486, 77] width 47 height 10
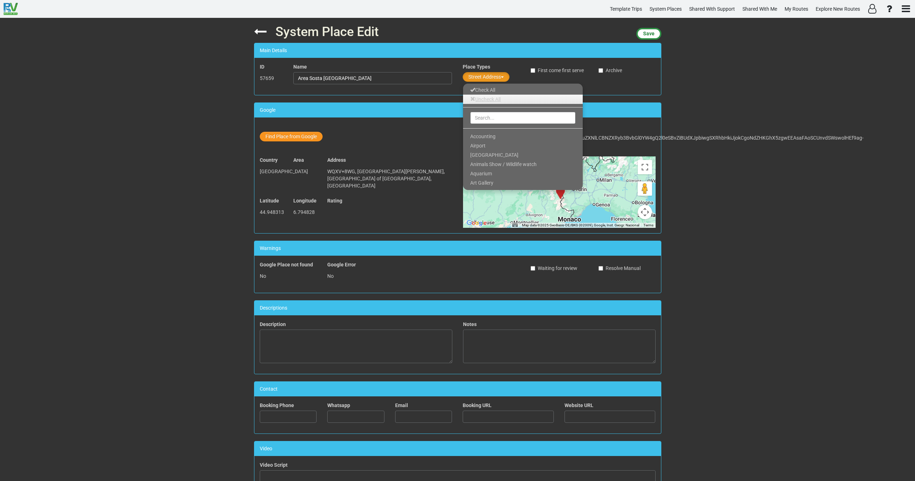
drag, startPoint x: 483, startPoint y: 99, endPoint x: 485, endPoint y: 114, distance: 15.5
click at [483, 98] on link "Uncheck All" at bounding box center [523, 99] width 120 height 9
click at [485, 118] on input "text" at bounding box center [522, 118] width 105 height 12
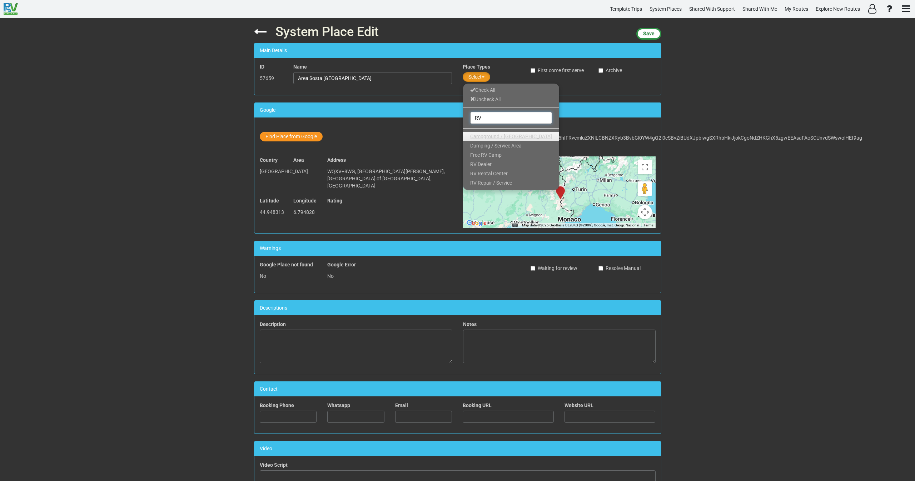
type input "RV"
click at [489, 134] on span "Campground / [GEOGRAPHIC_DATA]" at bounding box center [511, 137] width 82 height 6
click at [648, 31] on span "Save" at bounding box center [648, 34] width 11 height 6
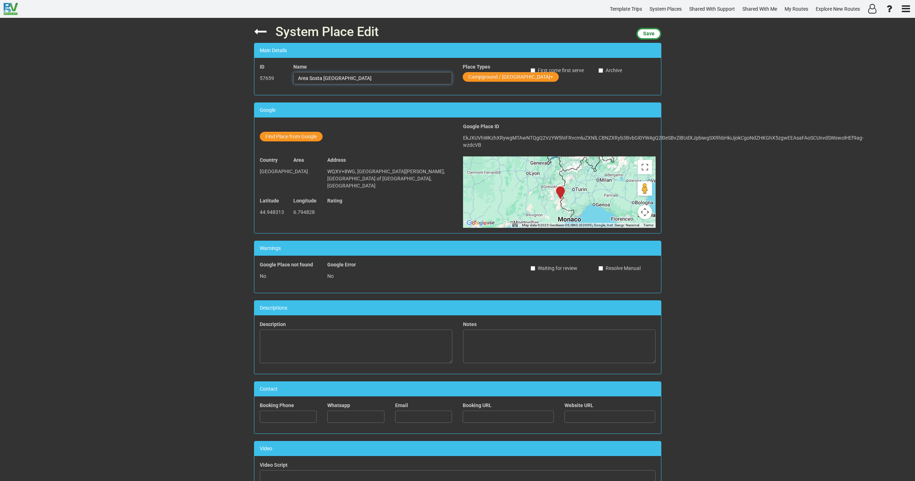
drag, startPoint x: 353, startPoint y: 82, endPoint x: 277, endPoint y: 83, distance: 76.1
click at [278, 83] on div "ID 57659 Name Area Sosta Casa Cesana Place Types Campground / Rv Park First com…" at bounding box center [457, 76] width 407 height 26
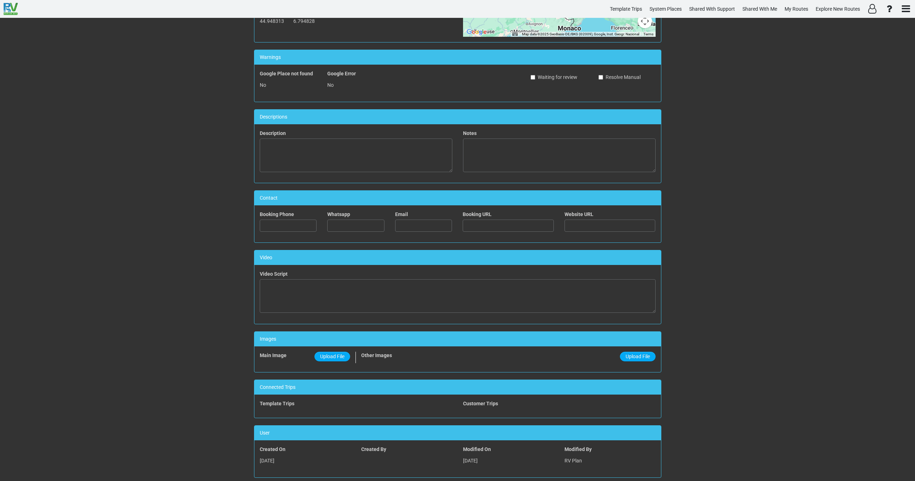
scroll to position [202, 0]
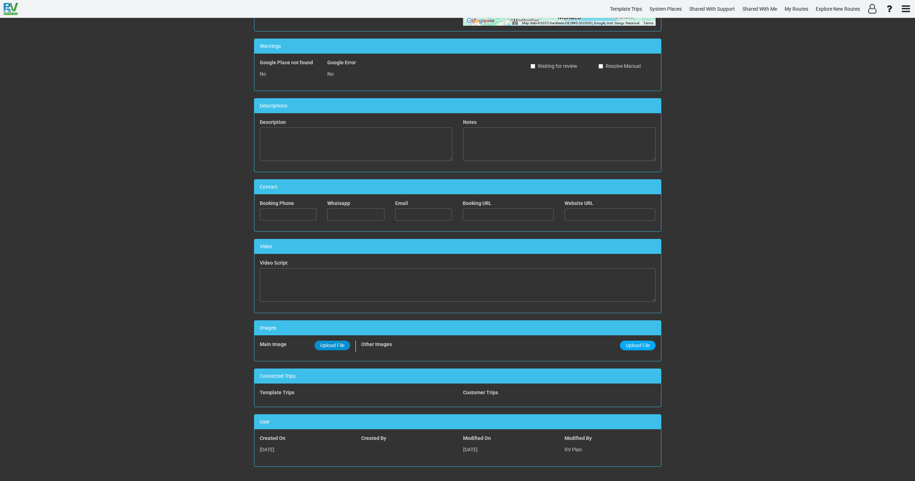
click at [330, 344] on span "Upload File" at bounding box center [332, 346] width 24 height 6
click at [0, 0] on input "Upload File" at bounding box center [0, 0] width 0 height 0
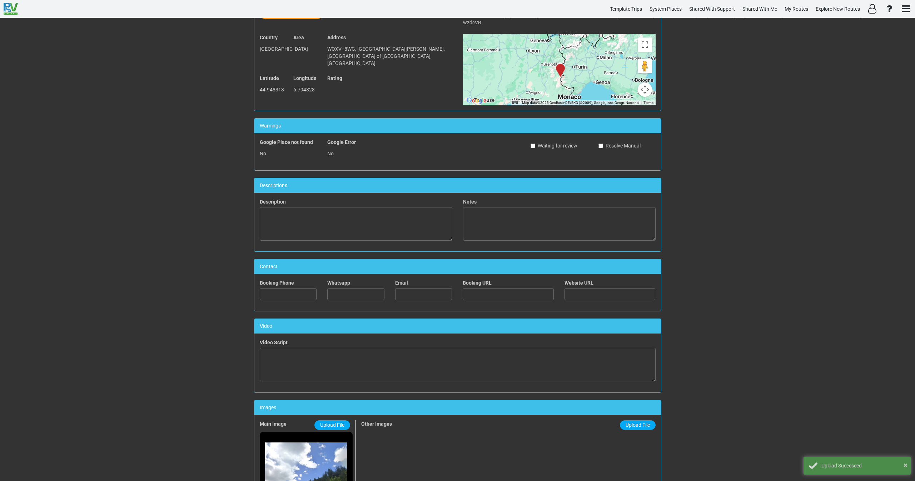
scroll to position [0, 0]
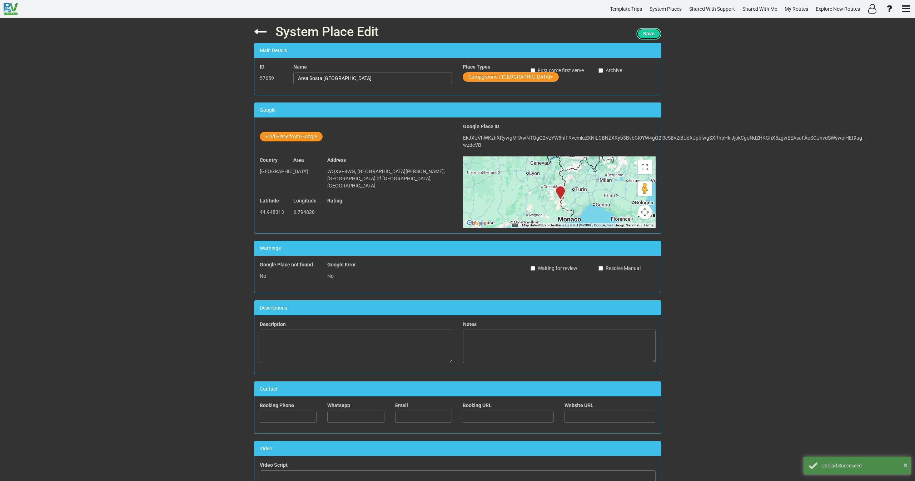
click at [647, 34] on span "Save" at bounding box center [648, 34] width 11 height 6
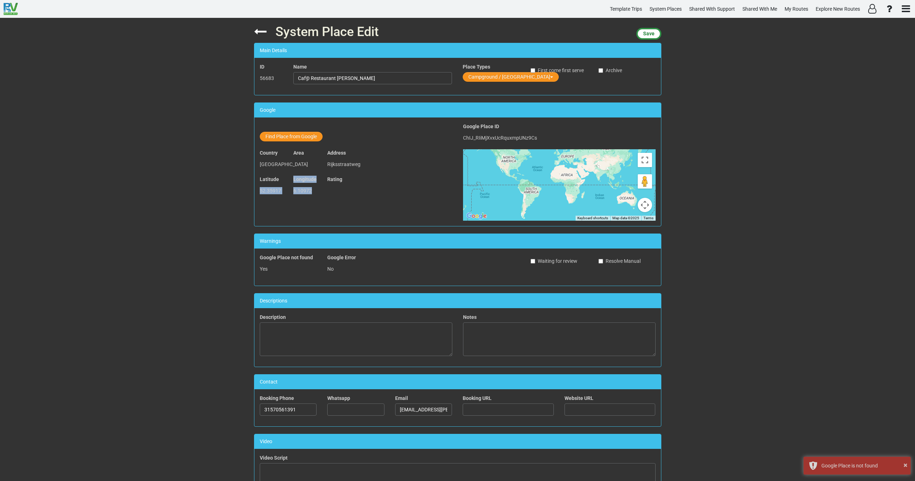
drag, startPoint x: 310, startPoint y: 192, endPoint x: 257, endPoint y: 190, distance: 53.3
click at [257, 190] on div "Latitude 52.35917 Longitude 6.10972 Rating" at bounding box center [355, 189] width 203 height 26
copy div "52.35917 Longitude 6.10972"
drag, startPoint x: 309, startPoint y: 191, endPoint x: 257, endPoint y: 191, distance: 52.2
click at [257, 191] on div "Latitude 45.25757 Longitude 6.2734 Rating" at bounding box center [355, 189] width 203 height 26
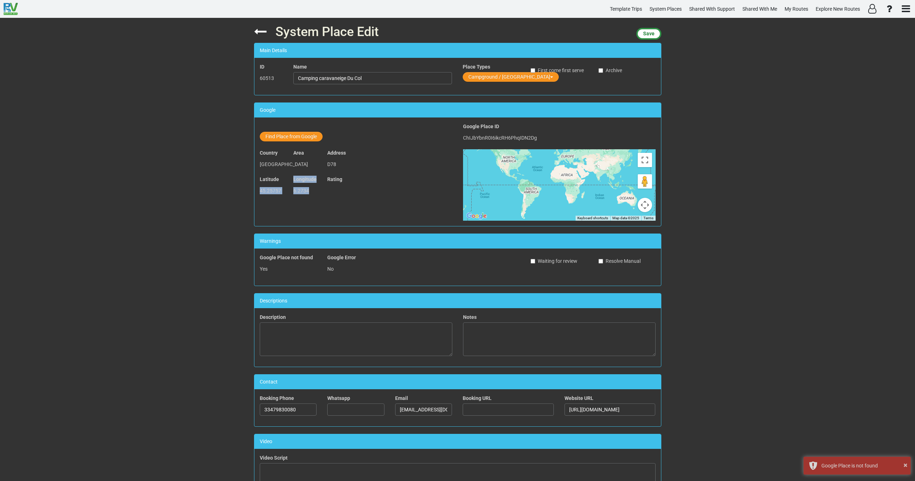
copy div "45.25757 Longitude 6.2734"
drag, startPoint x: 280, startPoint y: 138, endPoint x: 298, endPoint y: 138, distance: 17.9
click at [281, 138] on button "Find Place from Google" at bounding box center [291, 137] width 63 height 10
click at [331, 139] on input "text" at bounding box center [373, 138] width 159 height 12
paste input "Camping Caravaneige du Col"
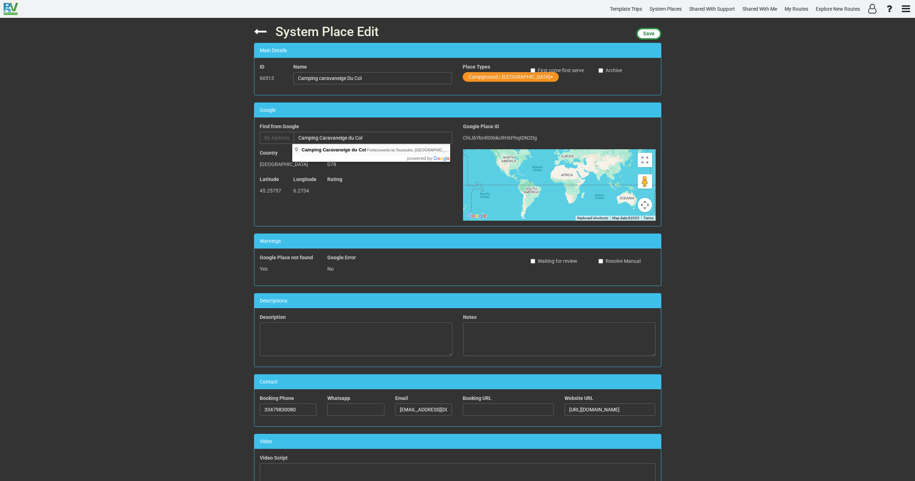
type input "Camping Caravaneige du Col, Fontcouverte-la-Toussuire, France"
type input "Camping Caravaneige du Col"
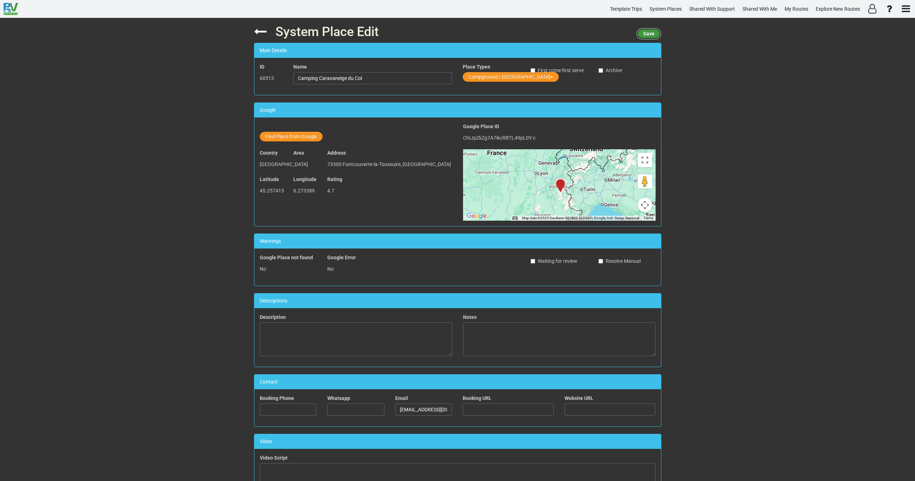
drag, startPoint x: 647, startPoint y: 34, endPoint x: 640, endPoint y: 41, distance: 9.9
click at [646, 35] on span "Save" at bounding box center [648, 34] width 11 height 6
drag, startPoint x: 338, startPoint y: 74, endPoint x: 237, endPoint y: 83, distance: 101.1
click at [241, 82] on div "System Place Edit Save Main Details ID 60513 Name Camping Caravaneige du Col Pl…" at bounding box center [457, 249] width 915 height 463
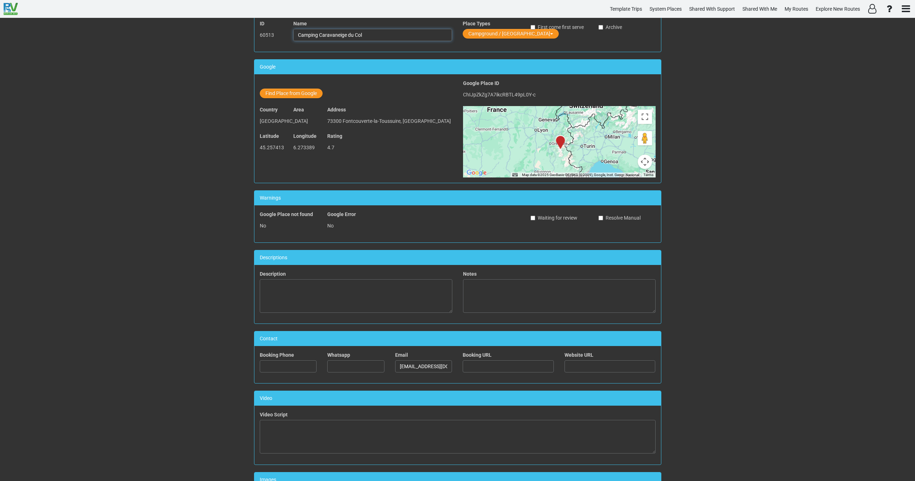
scroll to position [195, 0]
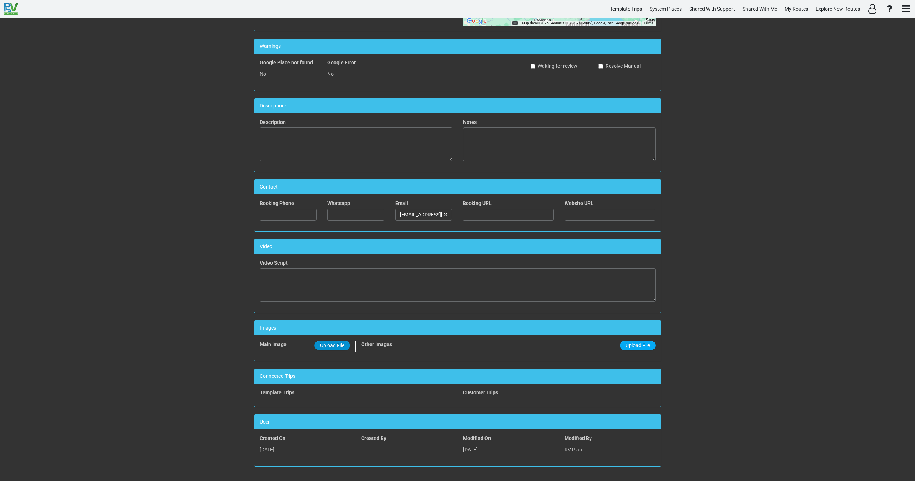
click at [337, 344] on span "Upload File" at bounding box center [332, 346] width 24 height 6
click at [0, 0] on input "Upload File" at bounding box center [0, 0] width 0 height 0
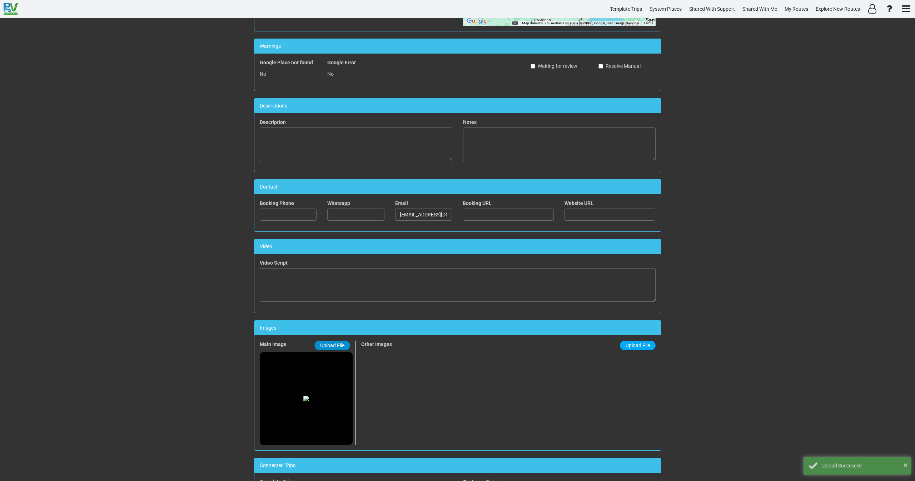
click at [326, 345] on span "Upload File" at bounding box center [332, 346] width 24 height 6
click at [0, 0] on input "Upload File" at bounding box center [0, 0] width 0 height 0
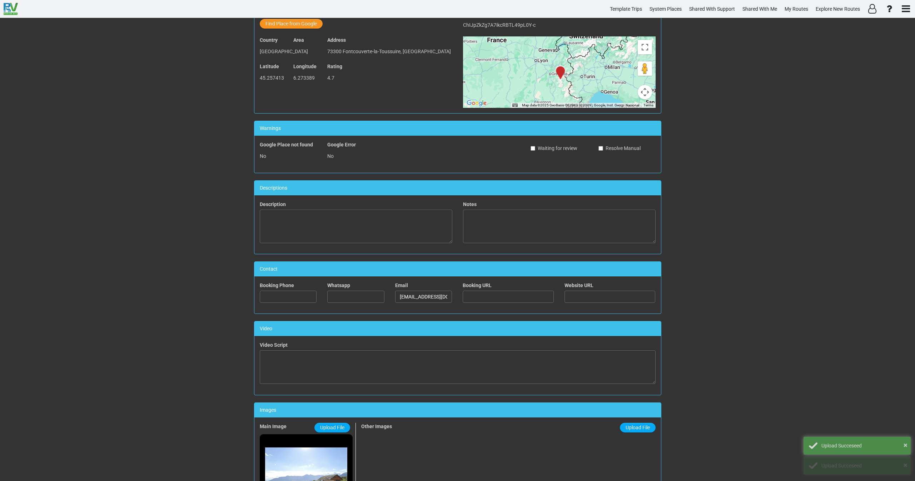
scroll to position [0, 0]
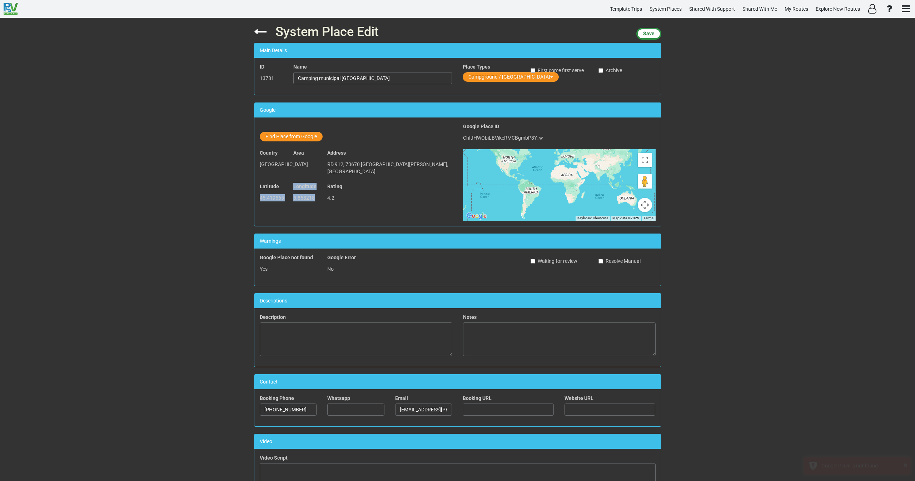
drag, startPoint x: 315, startPoint y: 193, endPoint x: 255, endPoint y: 195, distance: 60.4
click at [255, 195] on div "Latitude 45.419565 Longitude 5.858218 Rating 4.2" at bounding box center [355, 196] width 203 height 26
copy div "45.419565 Longitude 5.858218"
click at [290, 136] on button "Find Place from Google" at bounding box center [291, 137] width 63 height 10
click at [322, 136] on input "text" at bounding box center [373, 138] width 159 height 12
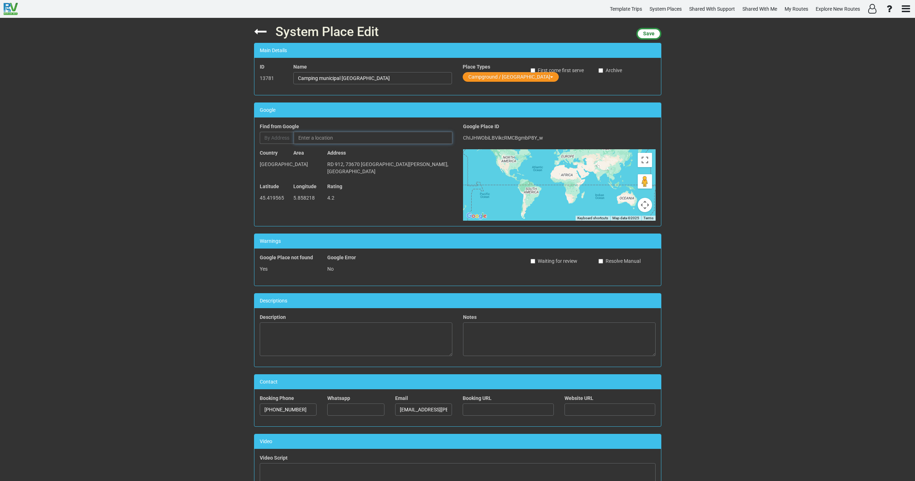
paste input "Camping Cozon"
type input "Camping Cozon, Chemin de la Fruitière, Saint-Pierre-d'Entremont, France"
type input "Camping Cozon"
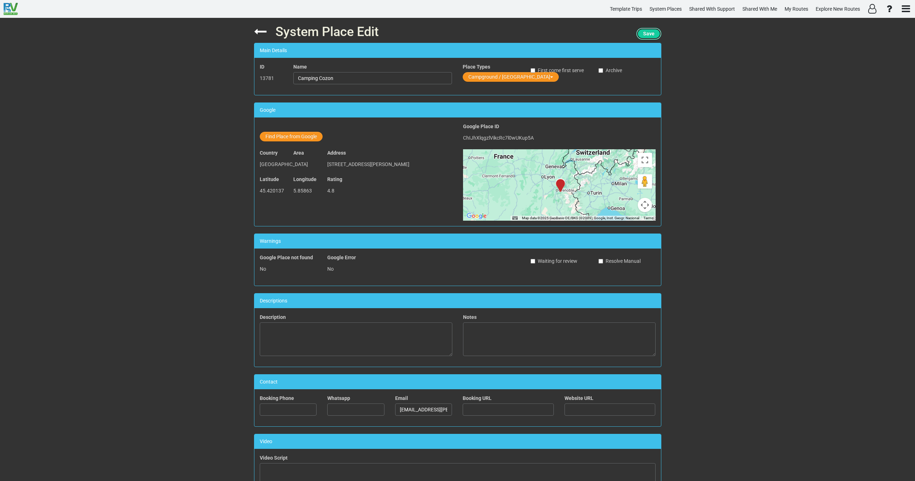
click at [647, 34] on span "Save" at bounding box center [648, 34] width 11 height 6
drag, startPoint x: 333, startPoint y: 79, endPoint x: 249, endPoint y: 82, distance: 84.4
click at [249, 82] on div "System Place Edit Save Main Details ID 13781 Name Camping Cozon Place Types Cam…" at bounding box center [458, 249] width 418 height 463
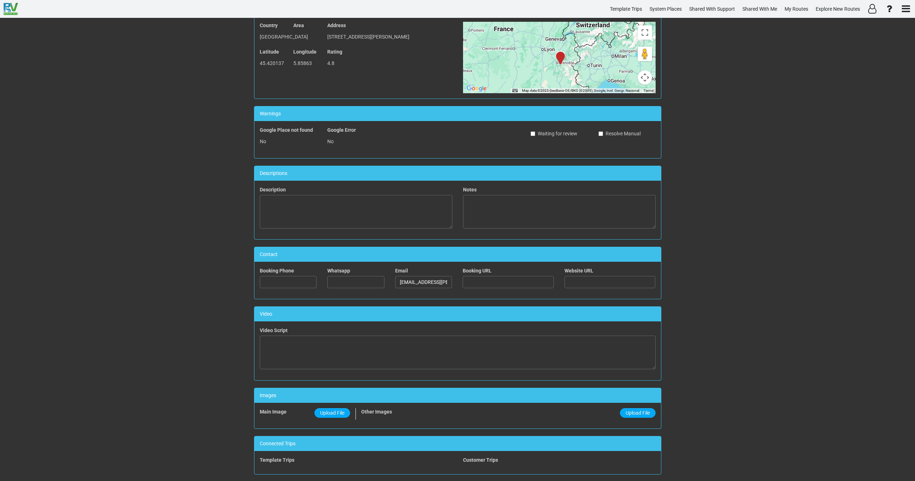
scroll to position [195, 0]
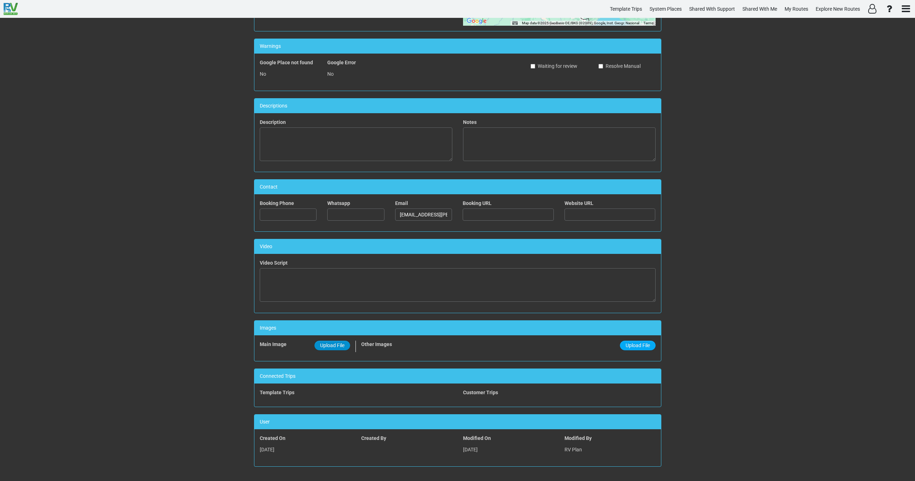
click at [334, 345] on span "Upload File" at bounding box center [332, 346] width 24 height 6
click at [0, 0] on input "Upload File" at bounding box center [0, 0] width 0 height 0
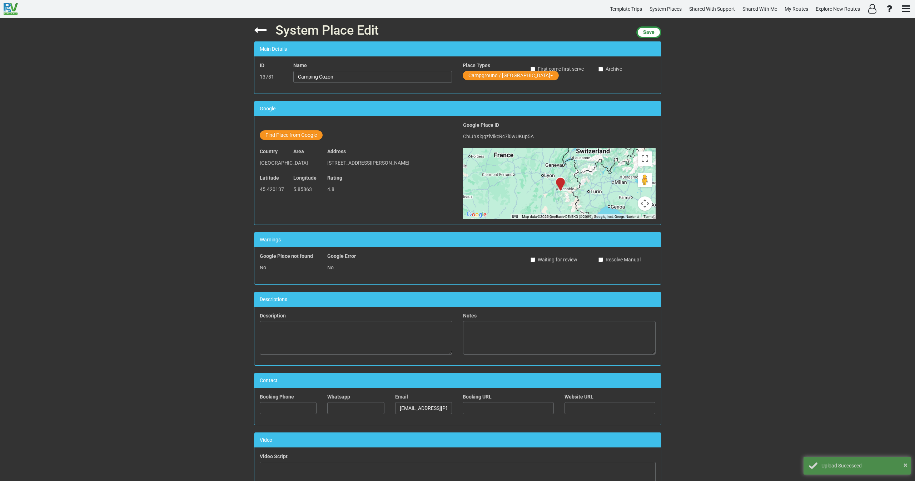
scroll to position [0, 0]
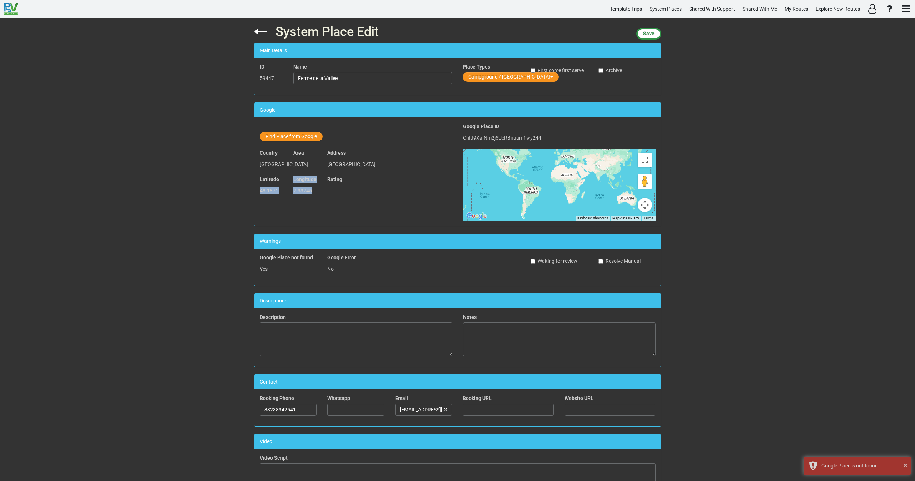
drag, startPoint x: 312, startPoint y: 191, endPoint x: 259, endPoint y: 189, distance: 52.9
click at [259, 189] on div "Latitude 48.1871 Longitude 2.33245 Rating" at bounding box center [355, 189] width 203 height 26
copy div "48.1871 Longitude 2.33245"
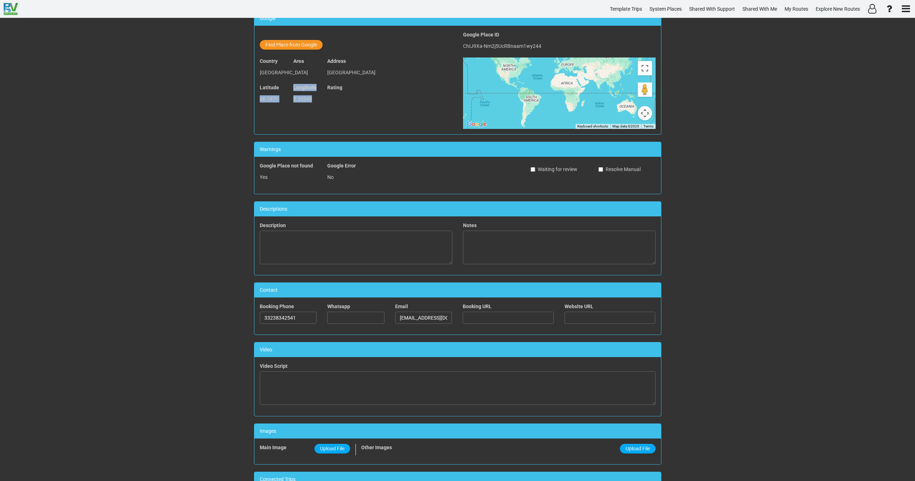
scroll to position [107, 0]
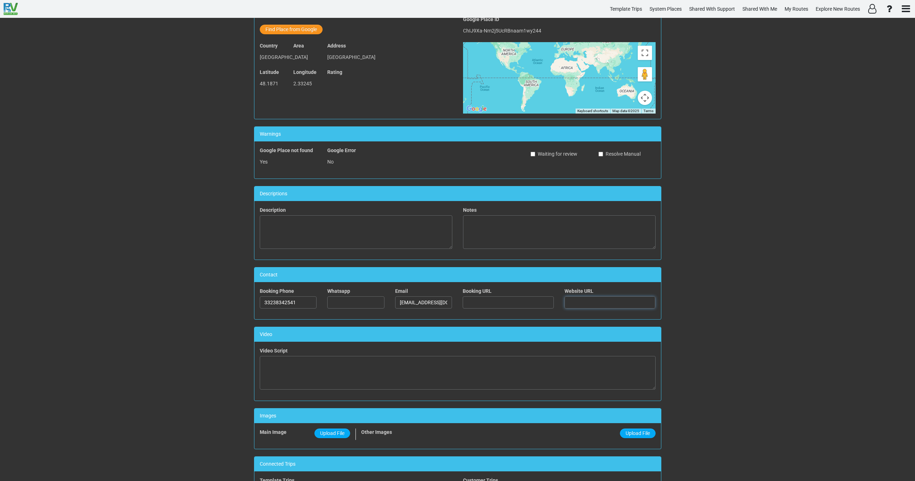
click at [573, 302] on input "text" at bounding box center [609, 303] width 91 height 12
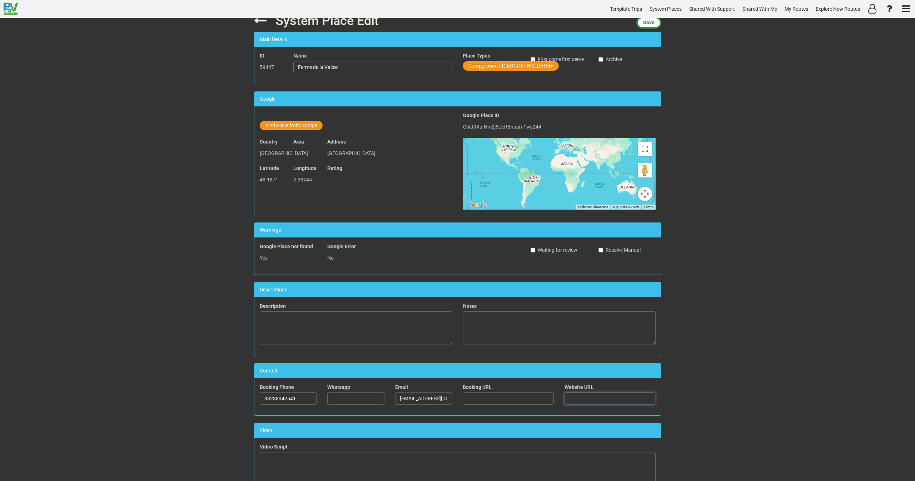
scroll to position [0, 0]
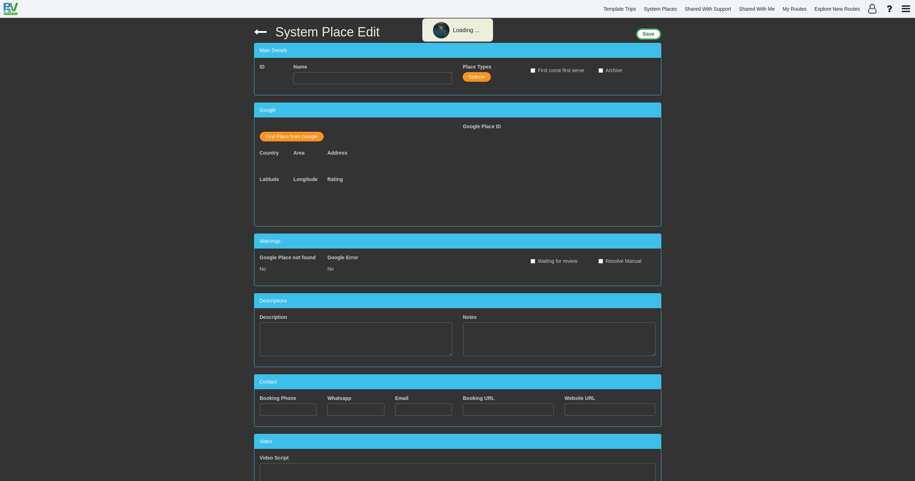
type input "Ferme de la Vallee"
type input "33238342541"
type input "[EMAIL_ADDRESS][DOMAIN_NAME]"
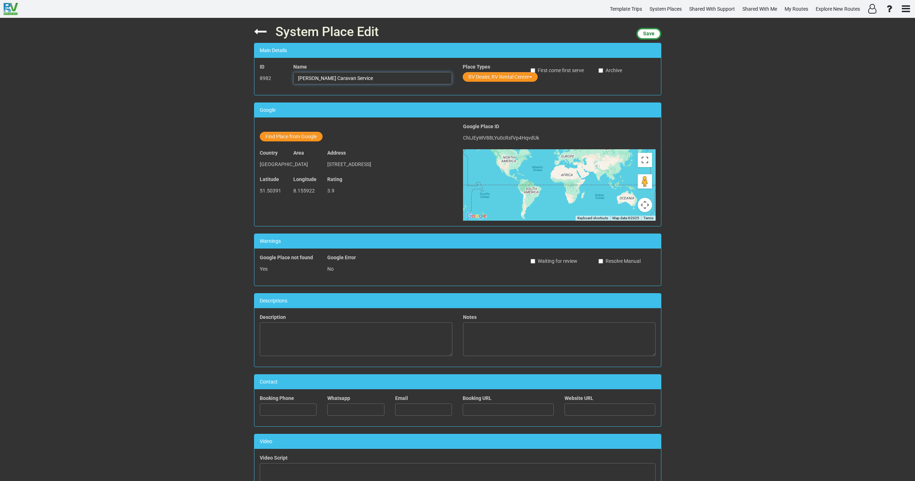
drag, startPoint x: 343, startPoint y: 79, endPoint x: 292, endPoint y: 81, distance: 50.8
click at [293, 81] on input "Kolter Caravan Service" at bounding box center [372, 78] width 159 height 12
click at [305, 137] on button "Find Place from Google" at bounding box center [291, 137] width 63 height 10
click at [327, 140] on input "text" at bounding box center [373, 138] width 159 height 12
paste input "Kolter Caravan Service"
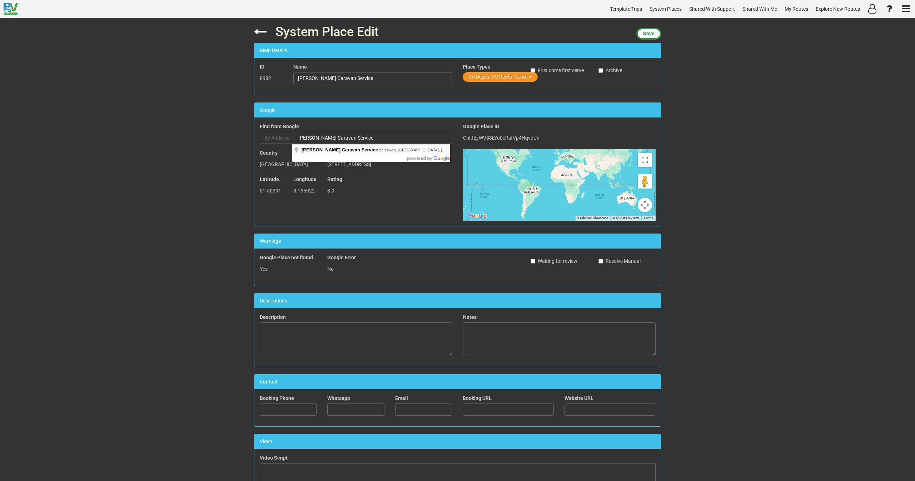
type input "Kolter Caravan Service, Zeissweg, Möhnesee, Germany"
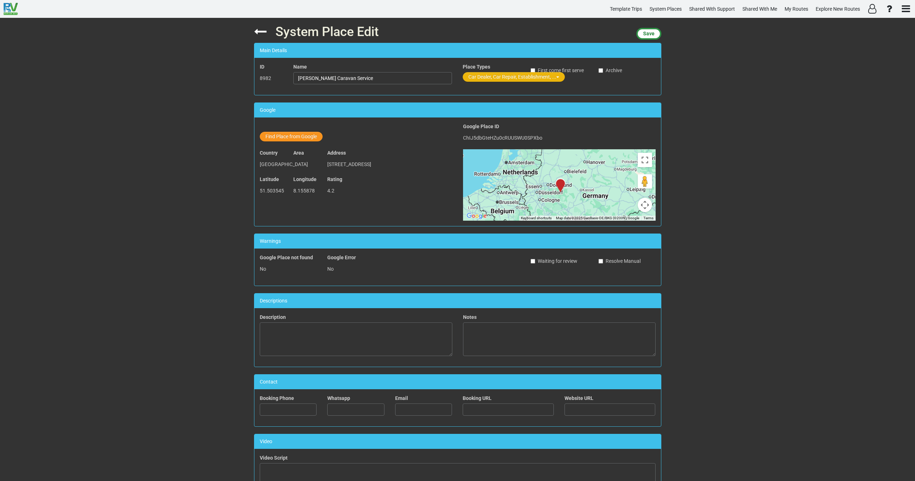
click at [479, 76] on button "Car Dealer, Car Repair, Establishment, ..." at bounding box center [514, 77] width 102 height 10
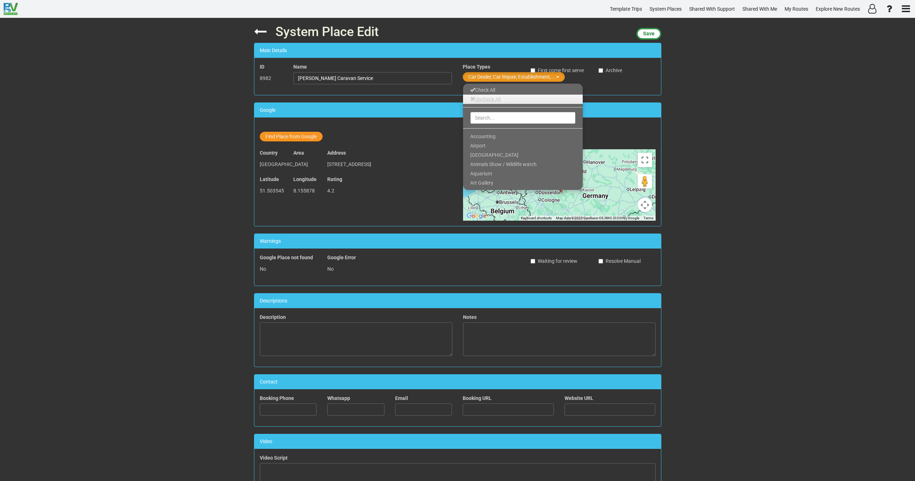
click at [487, 99] on link "Uncheck All" at bounding box center [523, 99] width 120 height 9
click at [487, 116] on input "text" at bounding box center [522, 118] width 105 height 12
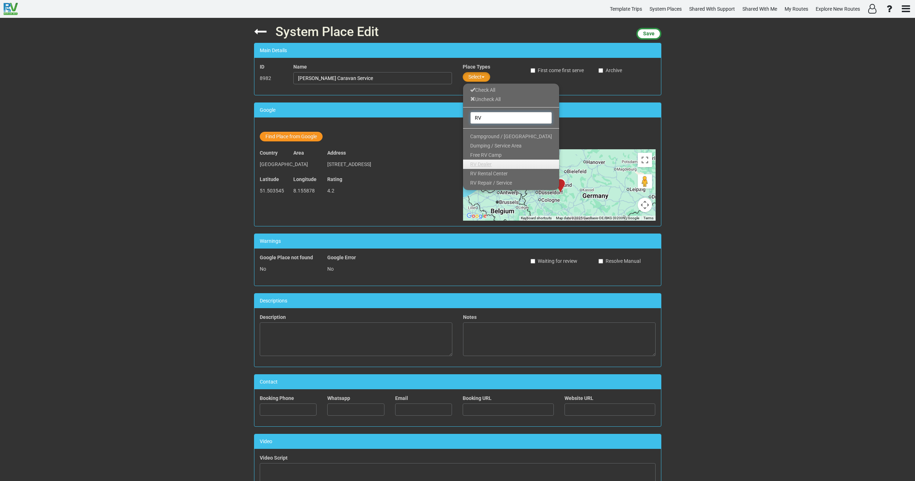
type input "RV"
click at [493, 164] on link "RV Dealer" at bounding box center [511, 164] width 96 height 9
click at [491, 174] on span "RV Rental Center" at bounding box center [489, 174] width 38 height 6
click at [648, 34] on span "Save" at bounding box center [648, 34] width 11 height 6
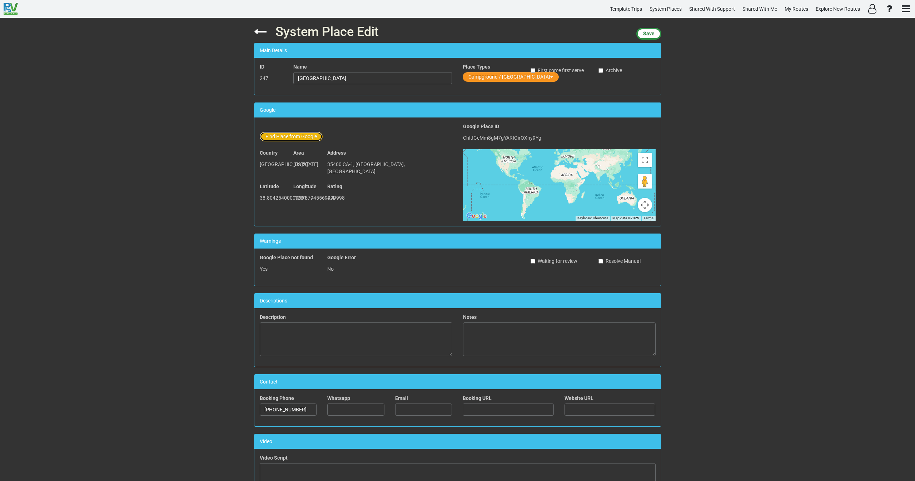
click at [277, 136] on button "Find Place from Google" at bounding box center [291, 137] width 63 height 10
click at [312, 136] on input "text" at bounding box center [373, 138] width 159 height 12
paste input "Camping Yelloh Village Le Pré Bas"
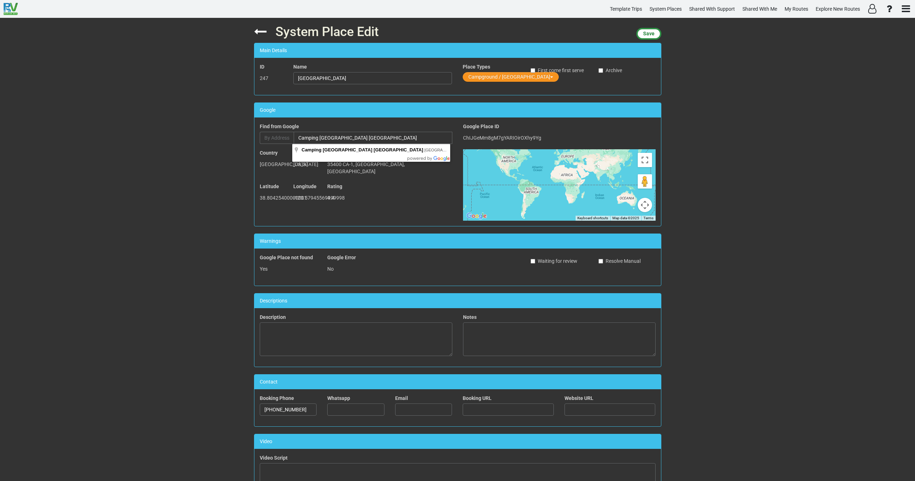
type input "Camping Yelloh Village Le Pré Bas, Chambon-sur-Lac, France"
type input "Camping Yelloh Village Le Pré Bas"
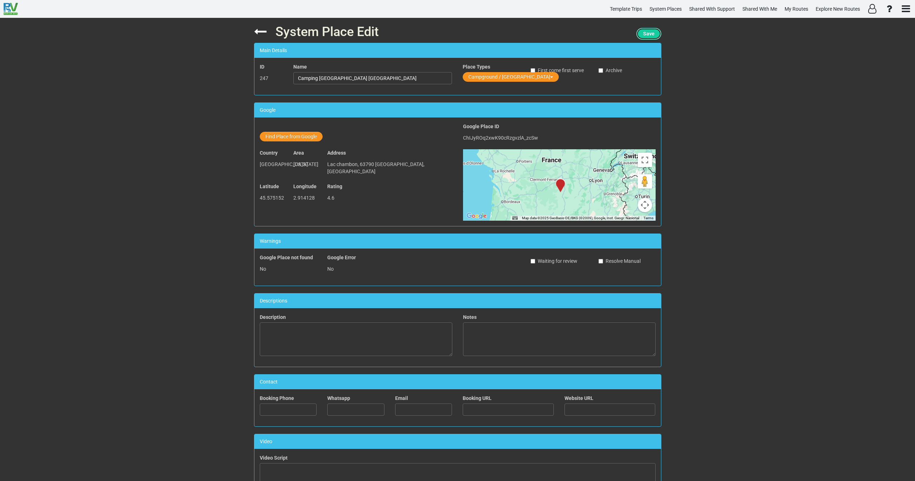
click at [647, 33] on span "Save" at bounding box center [648, 34] width 11 height 6
drag, startPoint x: 379, startPoint y: 80, endPoint x: 249, endPoint y: 79, distance: 130.4
click at [249, 79] on div "System Place Edit Save Main Details ID 247 Name Camping Yelloh Village Le Pré B…" at bounding box center [458, 249] width 418 height 463
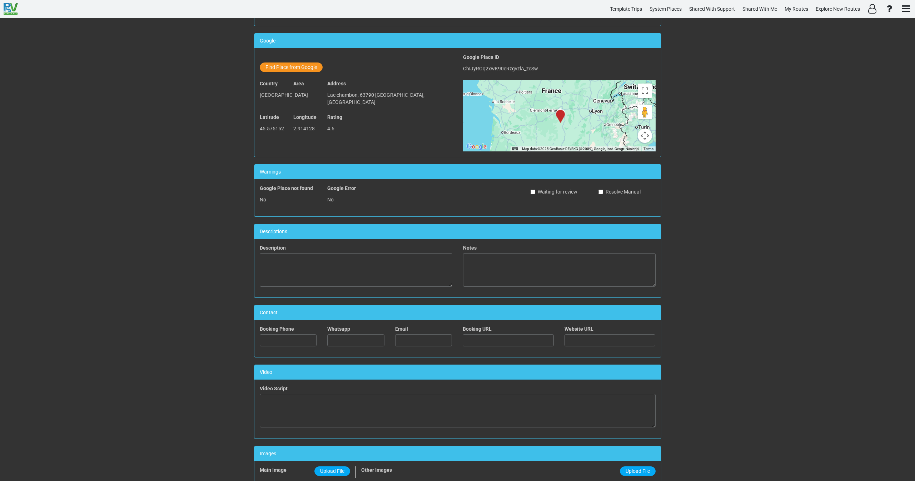
scroll to position [195, 0]
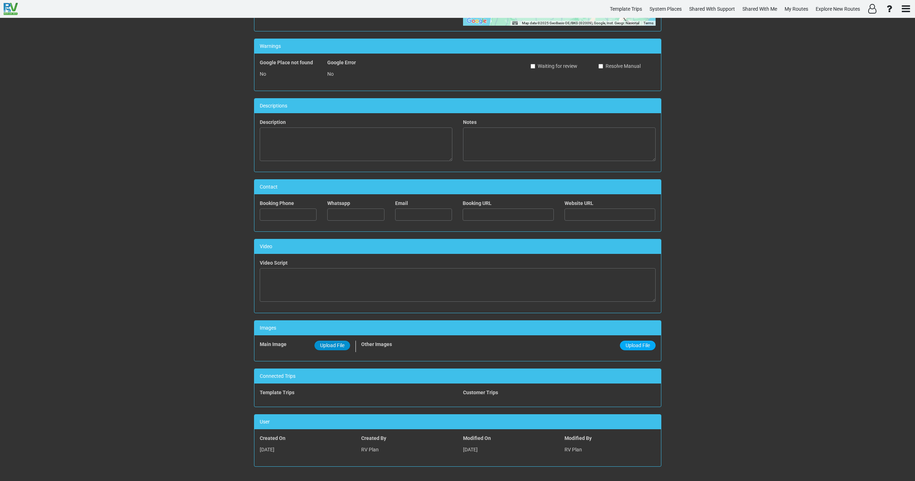
click at [327, 346] on span "Upload File" at bounding box center [332, 346] width 24 height 6
click at [0, 0] on input "Upload File" at bounding box center [0, 0] width 0 height 0
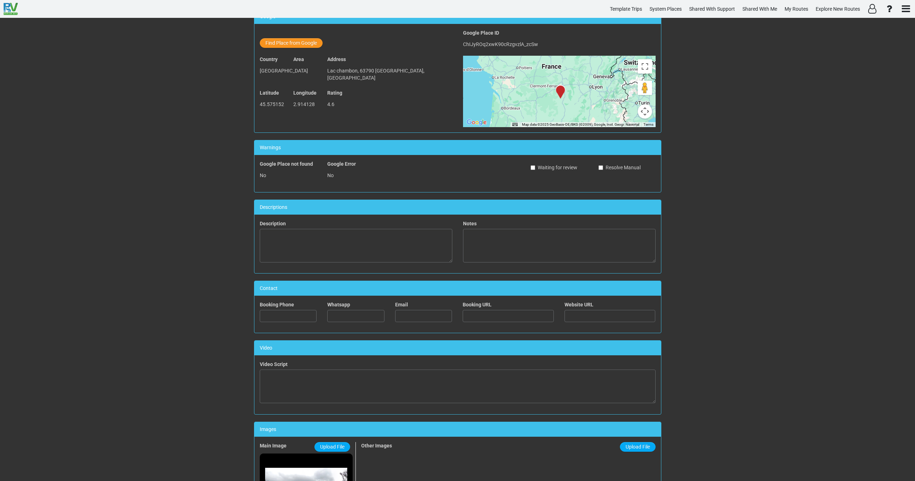
scroll to position [0, 0]
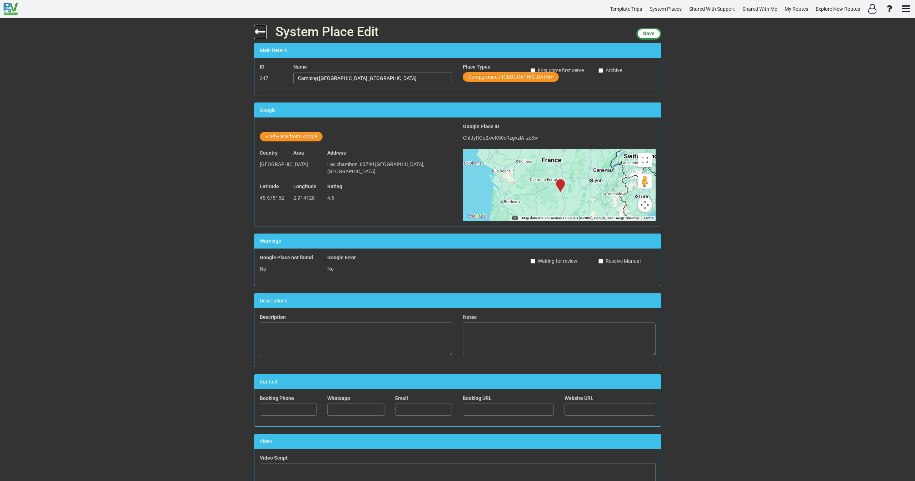
click at [257, 32] on icon at bounding box center [260, 31] width 13 height 13
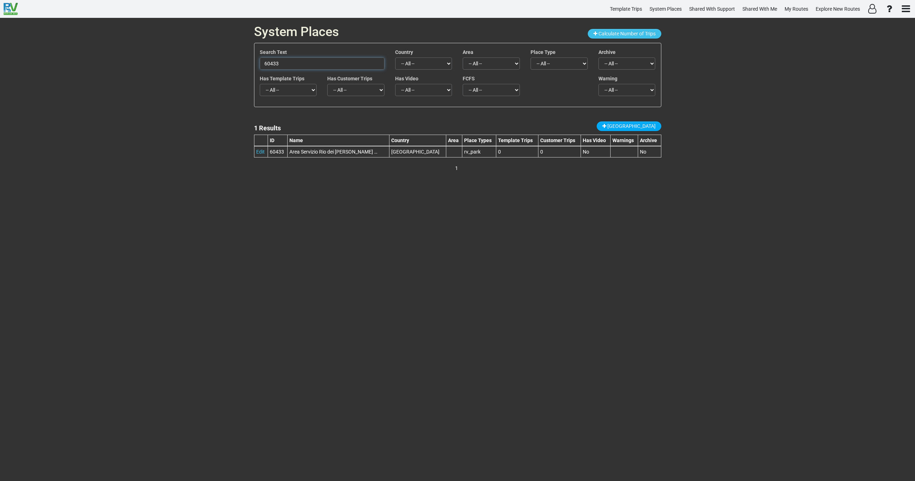
drag, startPoint x: 300, startPoint y: 64, endPoint x: 228, endPoint y: 68, distance: 72.6
click at [229, 68] on div "System Places Calculate Number of Trips Search Text 60433 Country -- All -- Afg…" at bounding box center [457, 249] width 915 height 463
paste input "Camping Les Fougères - Auvergne"
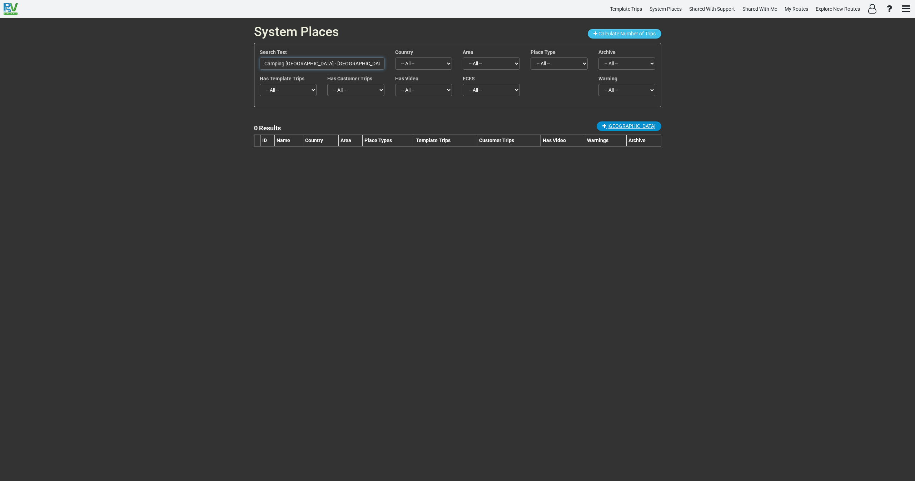
type input "Camping Les Fougères - Auvergne"
click at [639, 125] on span "New Place" at bounding box center [631, 126] width 48 height 6
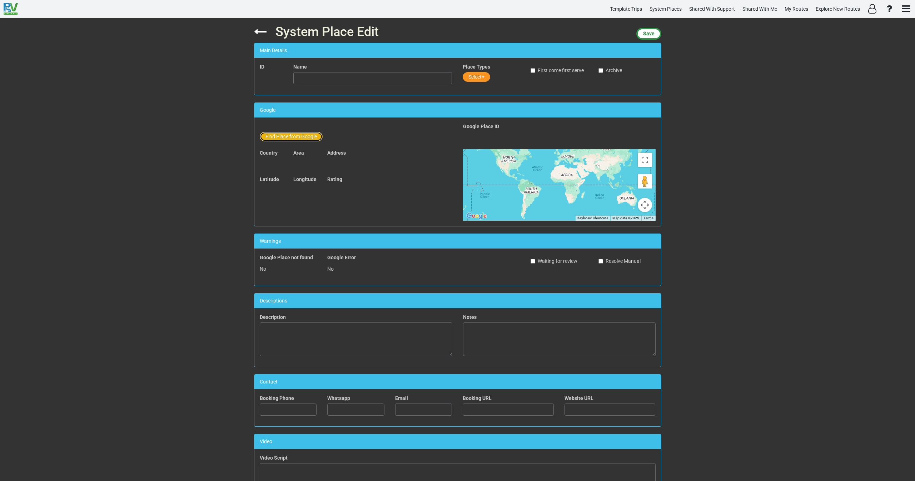
click at [294, 135] on button "Find Place from Google" at bounding box center [291, 137] width 63 height 10
click at [324, 137] on input "text" at bounding box center [373, 138] width 159 height 12
paste input "Camping Les Fougères - Auvergne"
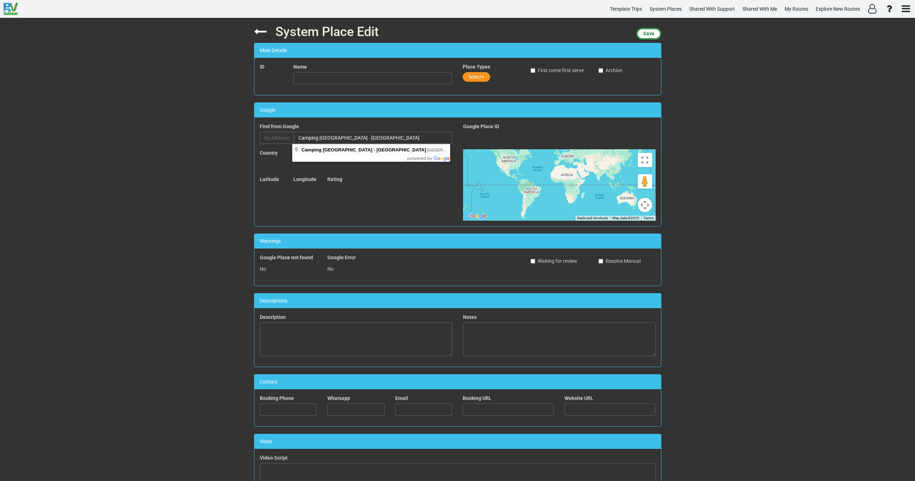
type input "Camping Les Fougères - Auvergne, Murol, France"
type input "Camping Les Fougères - Auvergne"
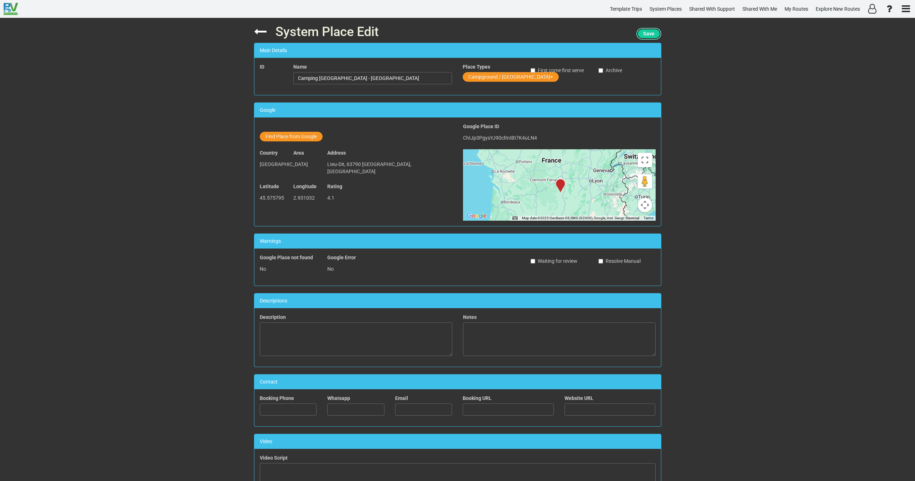
click at [648, 34] on span "Save" at bounding box center [648, 34] width 11 height 6
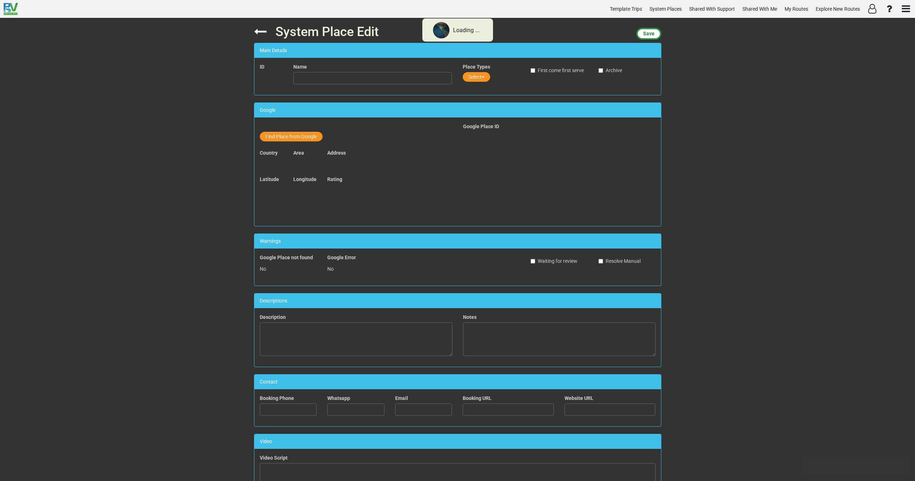
type input "Camping Les Fougères - Auvergne"
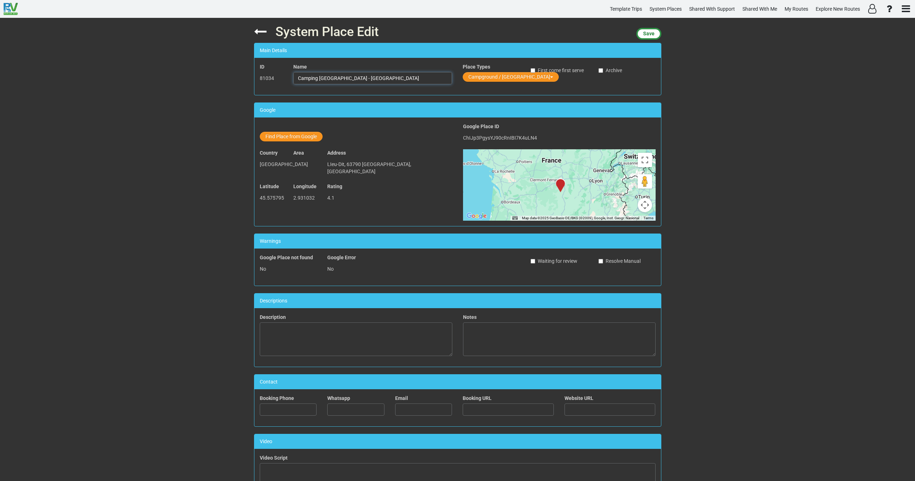
drag, startPoint x: 376, startPoint y: 79, endPoint x: 248, endPoint y: 82, distance: 127.9
click at [249, 82] on div "System Place Edit Save Main Details ID 81034 Name Camping Les Fougères - Auverg…" at bounding box center [458, 249] width 418 height 463
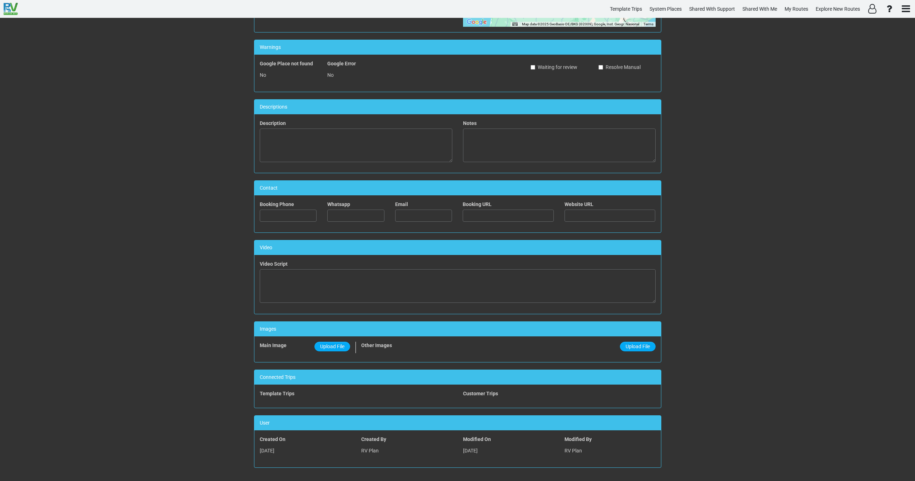
scroll to position [195, 0]
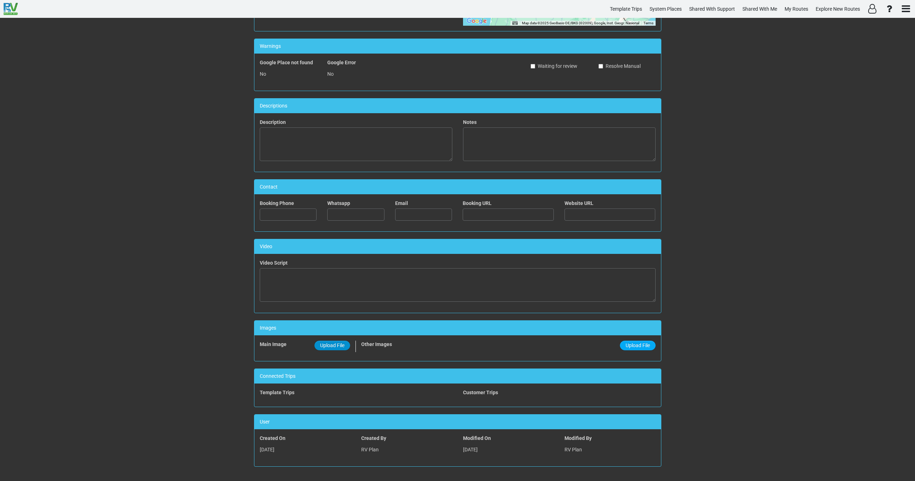
click at [333, 348] on span "Upload File" at bounding box center [332, 346] width 24 height 6
click at [0, 0] on input "Upload File" at bounding box center [0, 0] width 0 height 0
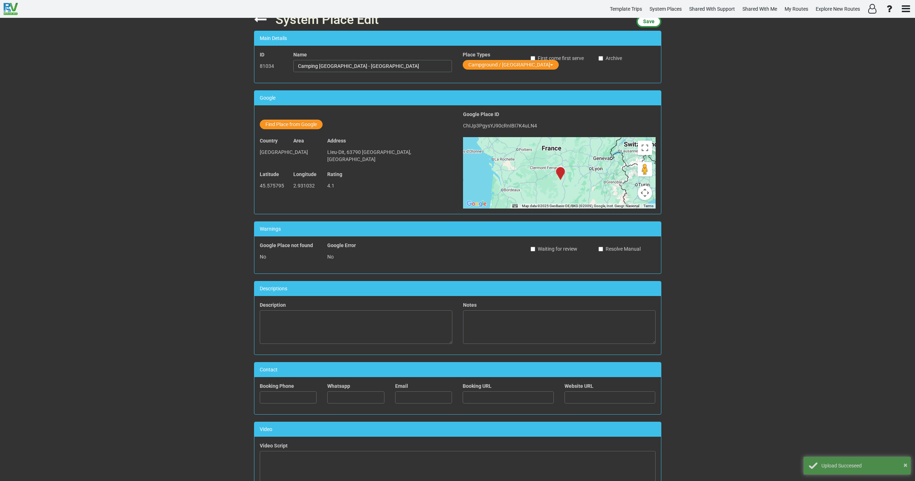
scroll to position [0, 0]
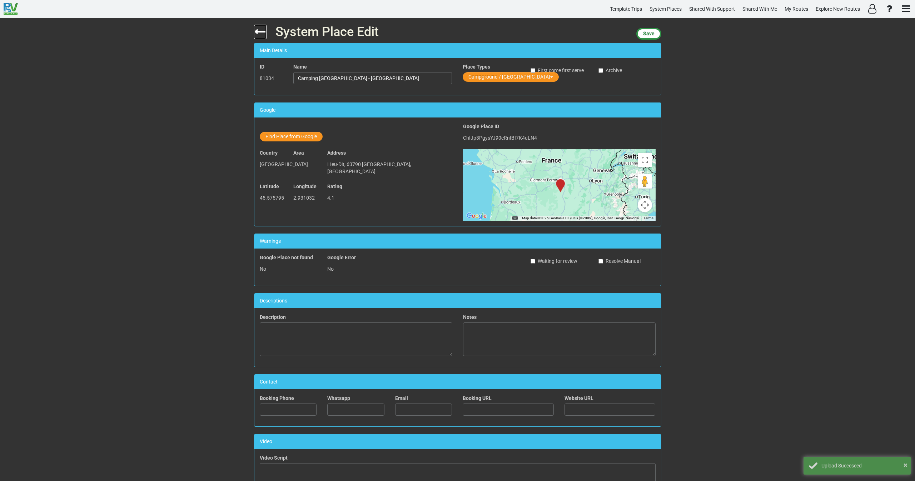
click at [257, 34] on icon at bounding box center [260, 31] width 13 height 13
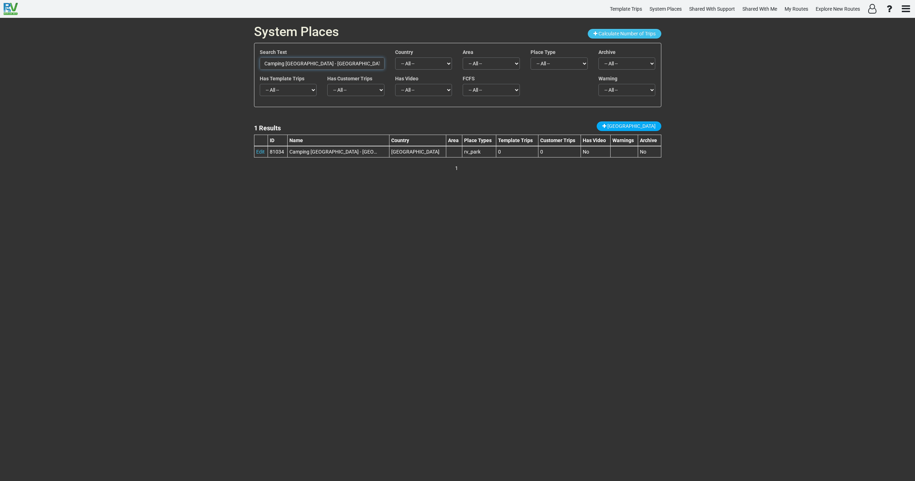
drag, startPoint x: 349, startPoint y: 64, endPoint x: 237, endPoint y: 68, distance: 112.3
click at [237, 68] on div "System Places Calculate Number of Trips Search Text Camping Les Fougères - Auve…" at bounding box center [457, 249] width 915 height 463
paste input "Sandaya La Ribeyr"
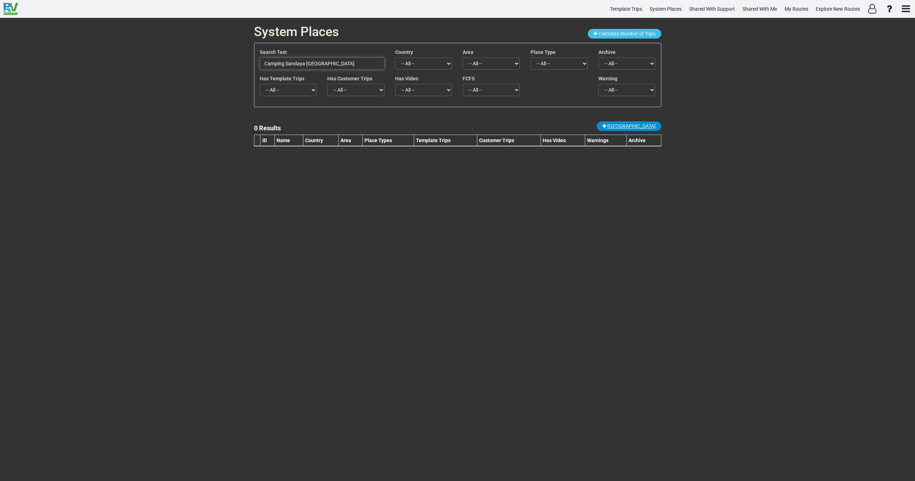
type input "Camping Sandaya La Ribeyre"
click at [644, 128] on span "New Place" at bounding box center [631, 126] width 48 height 6
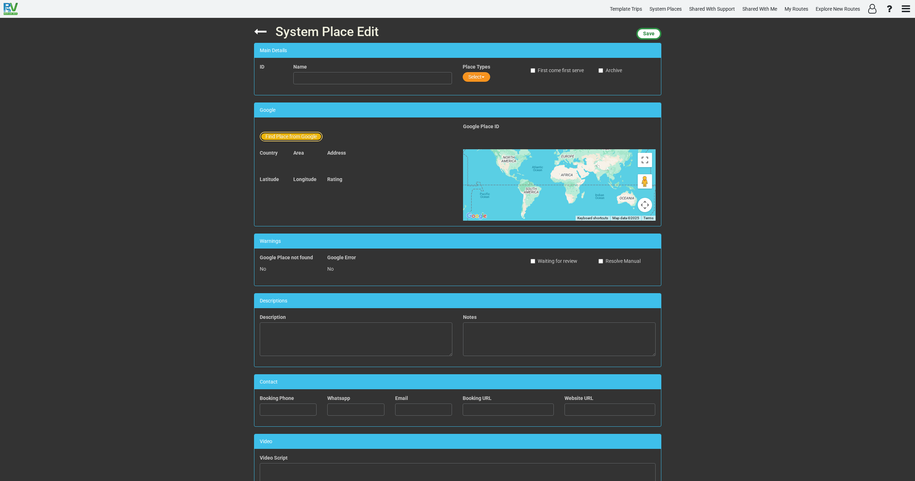
click at [289, 132] on button "Find Place from Google" at bounding box center [291, 137] width 63 height 10
click at [316, 138] on input "text" at bounding box center [373, 138] width 159 height 12
paste input "Camping Sandaya La Ribeyre"
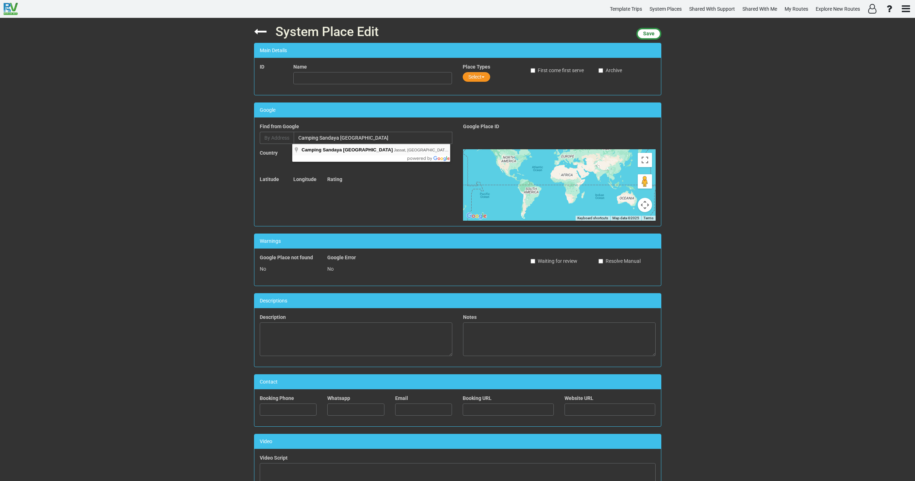
type input "Camping Sandaya La Ribeyre, Jassat, Murol, France"
type input "Camping Sandaya La Ribeyre"
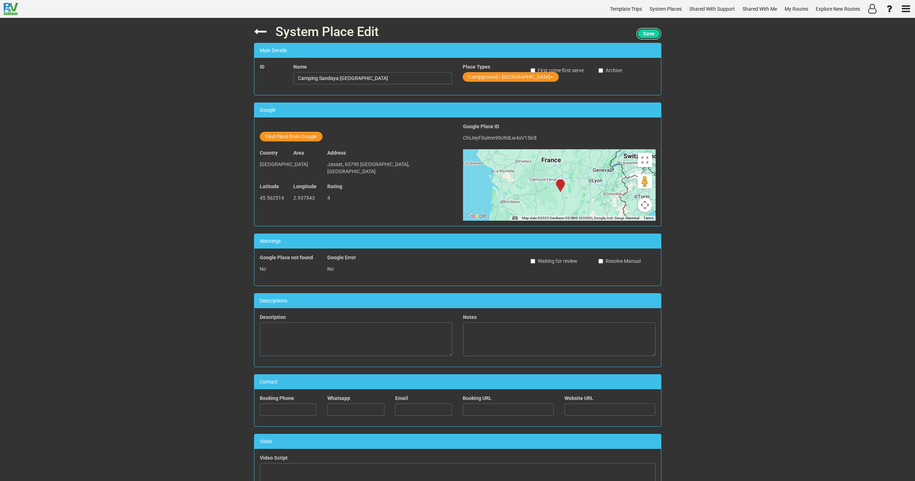
click at [650, 35] on span "Save" at bounding box center [648, 34] width 11 height 6
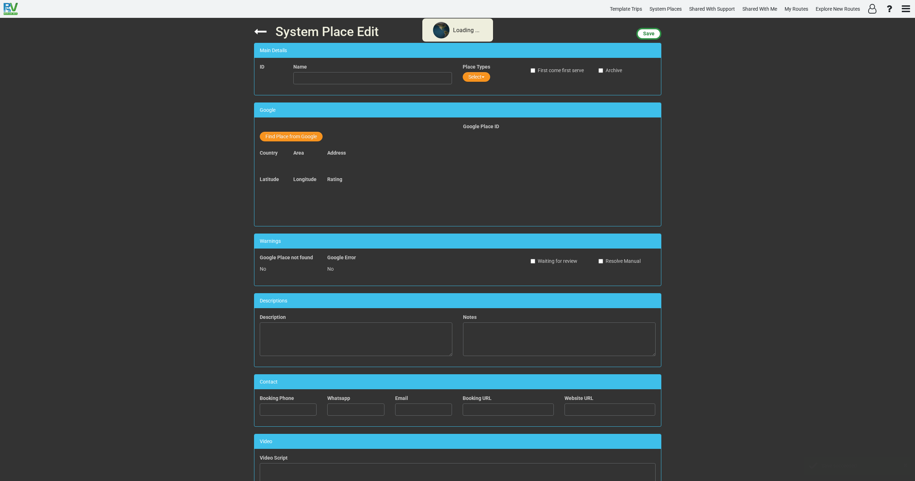
type input "Camping Sandaya La Ribeyre"
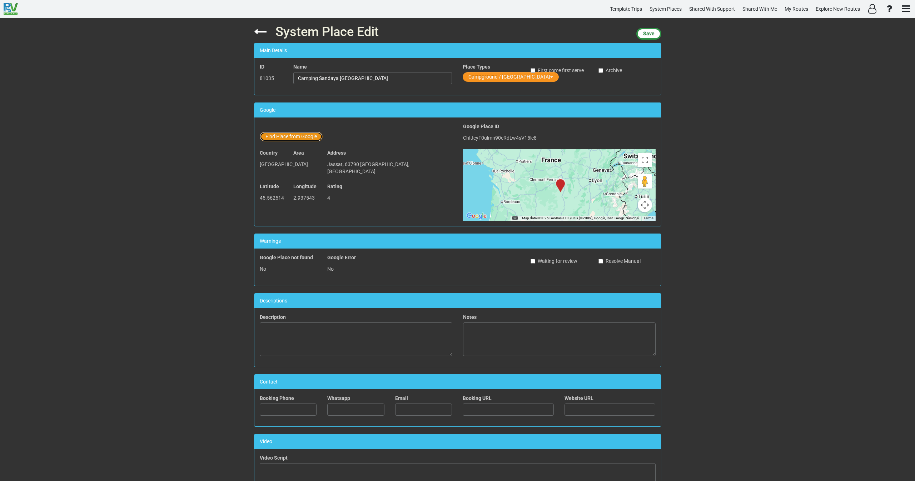
click at [296, 135] on button "Find Place from Google" at bounding box center [291, 137] width 63 height 10
click at [330, 135] on input "text" at bounding box center [373, 138] width 159 height 12
paste input "Camping Le Repos Du Baladin"
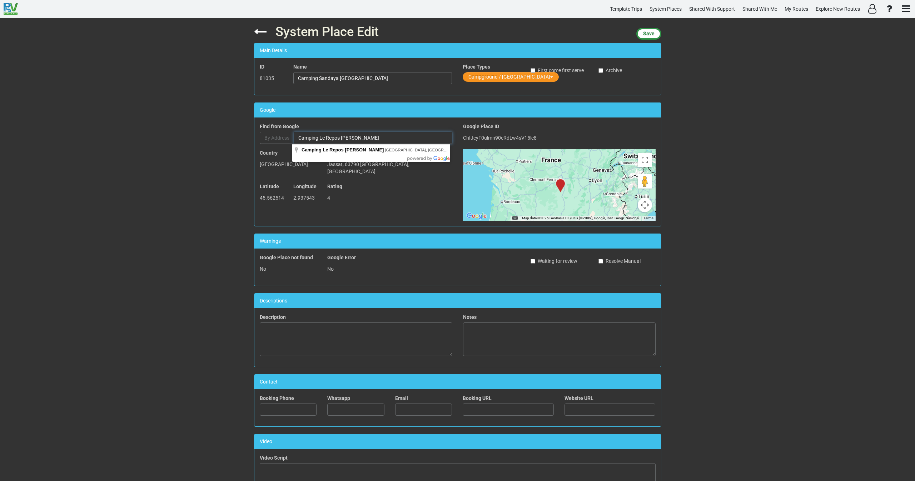
type input "Camping Le Repos Du Baladin"
click at [141, 56] on div "System Place Edit Save Main Details ID 81035 Name Camping Sandaya La Ribeyre Pl…" at bounding box center [457, 249] width 915 height 463
click at [254, 31] on icon at bounding box center [260, 31] width 13 height 13
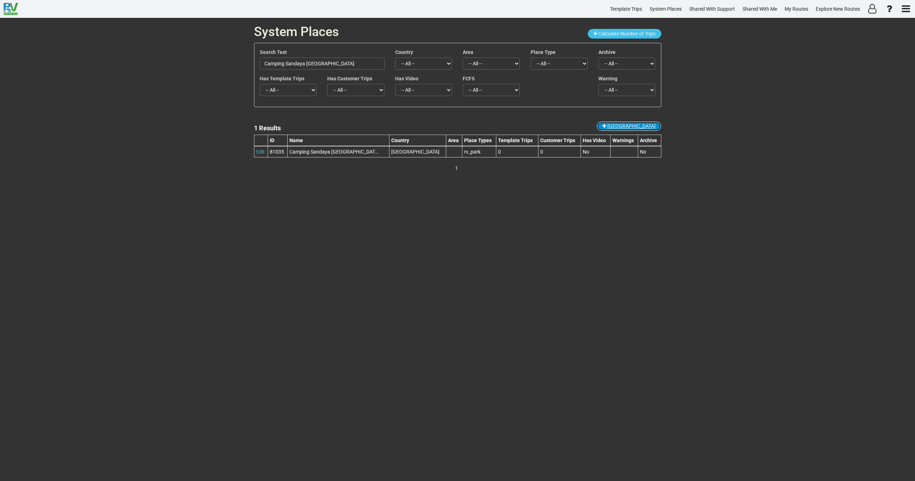
click at [642, 125] on span "New Place" at bounding box center [631, 126] width 48 height 6
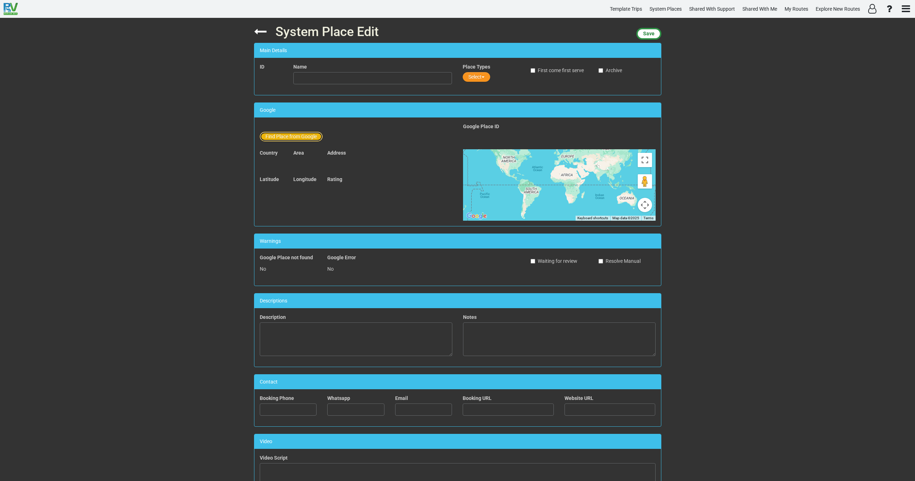
click at [298, 136] on button "Find Place from Google" at bounding box center [291, 137] width 63 height 10
click at [320, 139] on input "text" at bounding box center [373, 138] width 159 height 12
paste input "Camping Le Repos Du Baladin"
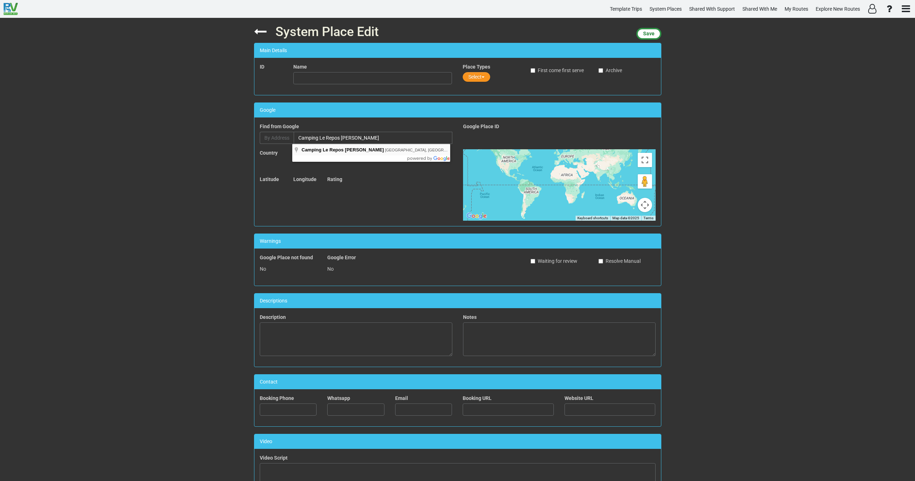
type input "Camping Le Repos Du Baladin, Murol, France"
type input "Camping Le Repos Du Baladin"
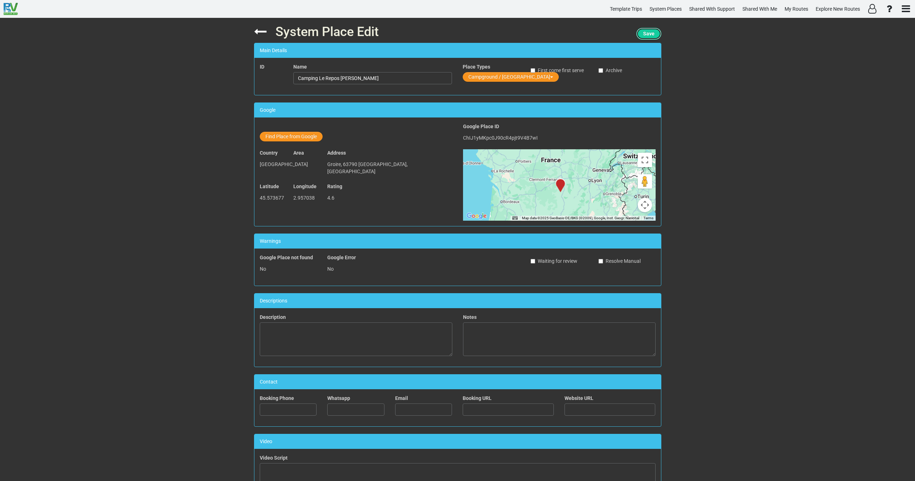
click at [647, 36] on span "Save" at bounding box center [648, 34] width 11 height 6
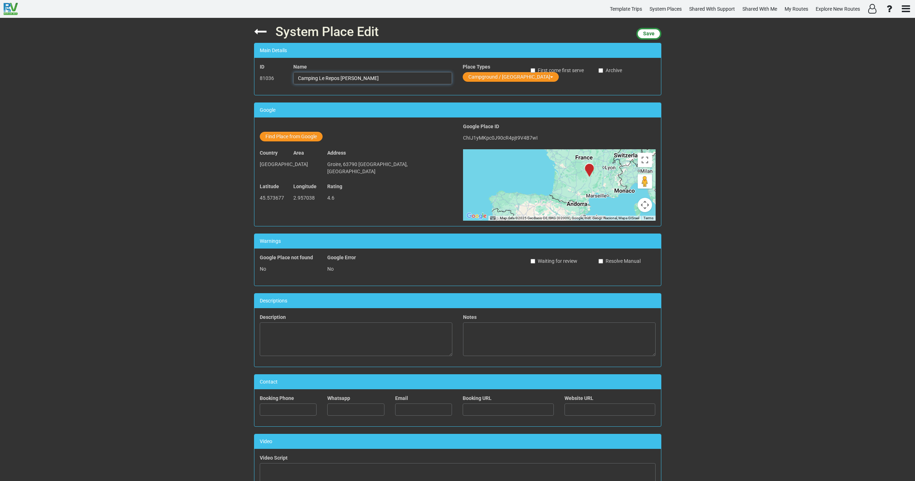
drag, startPoint x: 363, startPoint y: 74, endPoint x: 244, endPoint y: 72, distance: 119.0
click at [244, 72] on div "System Place Edit Save Main Details ID 81036 Name Camping Le Repos Du Baladin P…" at bounding box center [457, 249] width 915 height 463
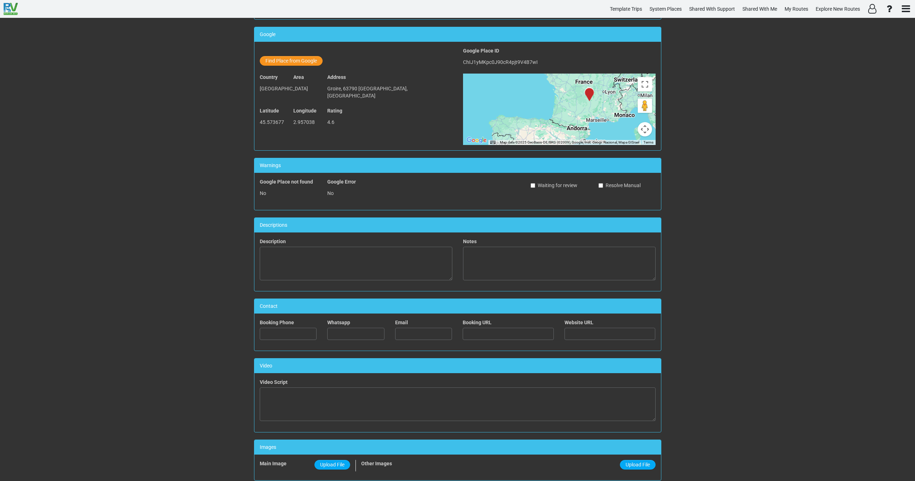
scroll to position [195, 0]
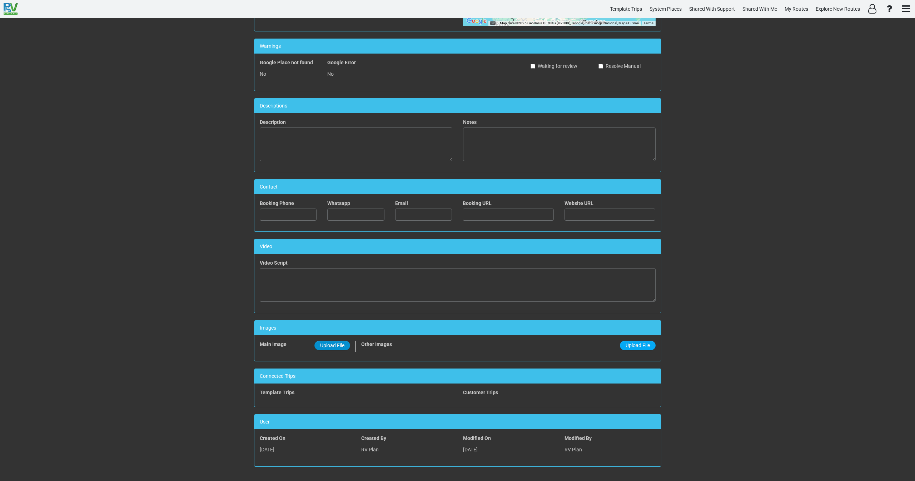
click at [333, 346] on span "Upload File" at bounding box center [332, 346] width 24 height 6
click at [0, 0] on input "Upload File" at bounding box center [0, 0] width 0 height 0
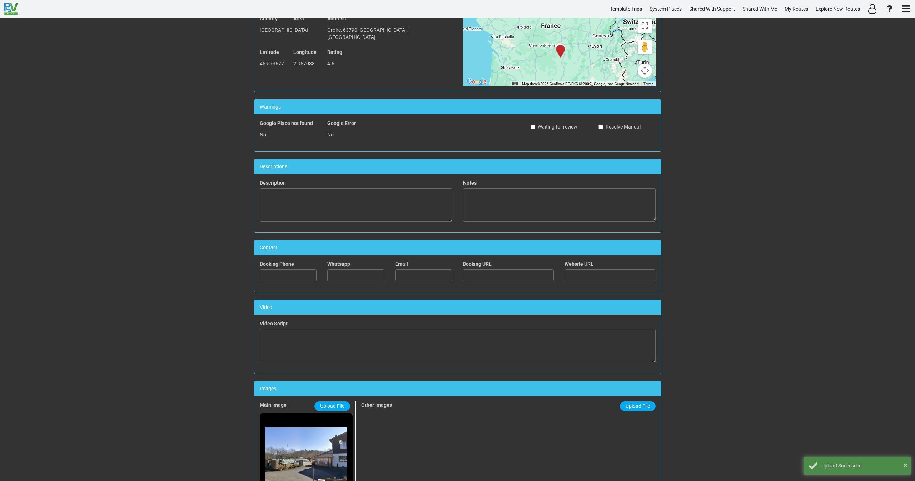
scroll to position [0, 0]
